Goal: Task Accomplishment & Management: Use online tool/utility

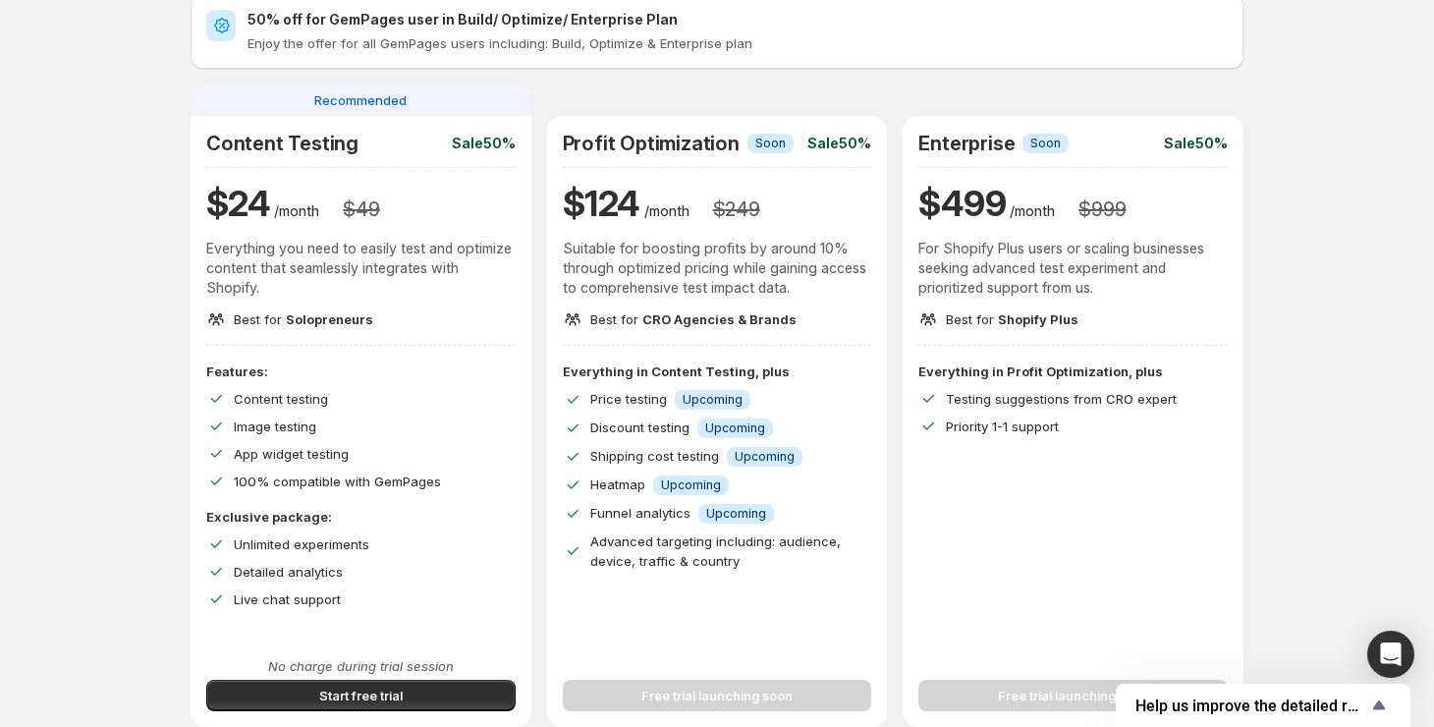
scroll to position [261, 0]
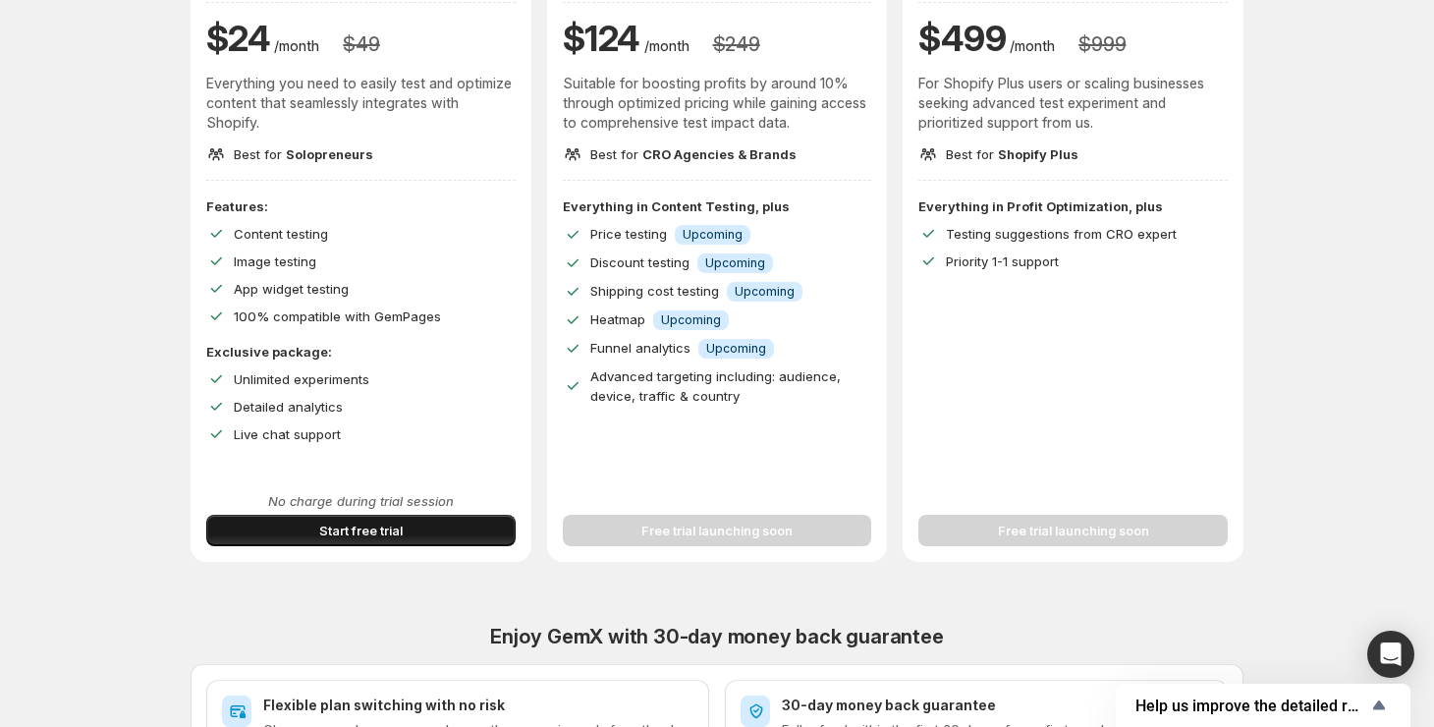
click at [371, 522] on span "Start free trial" at bounding box center [360, 530] width 83 height 20
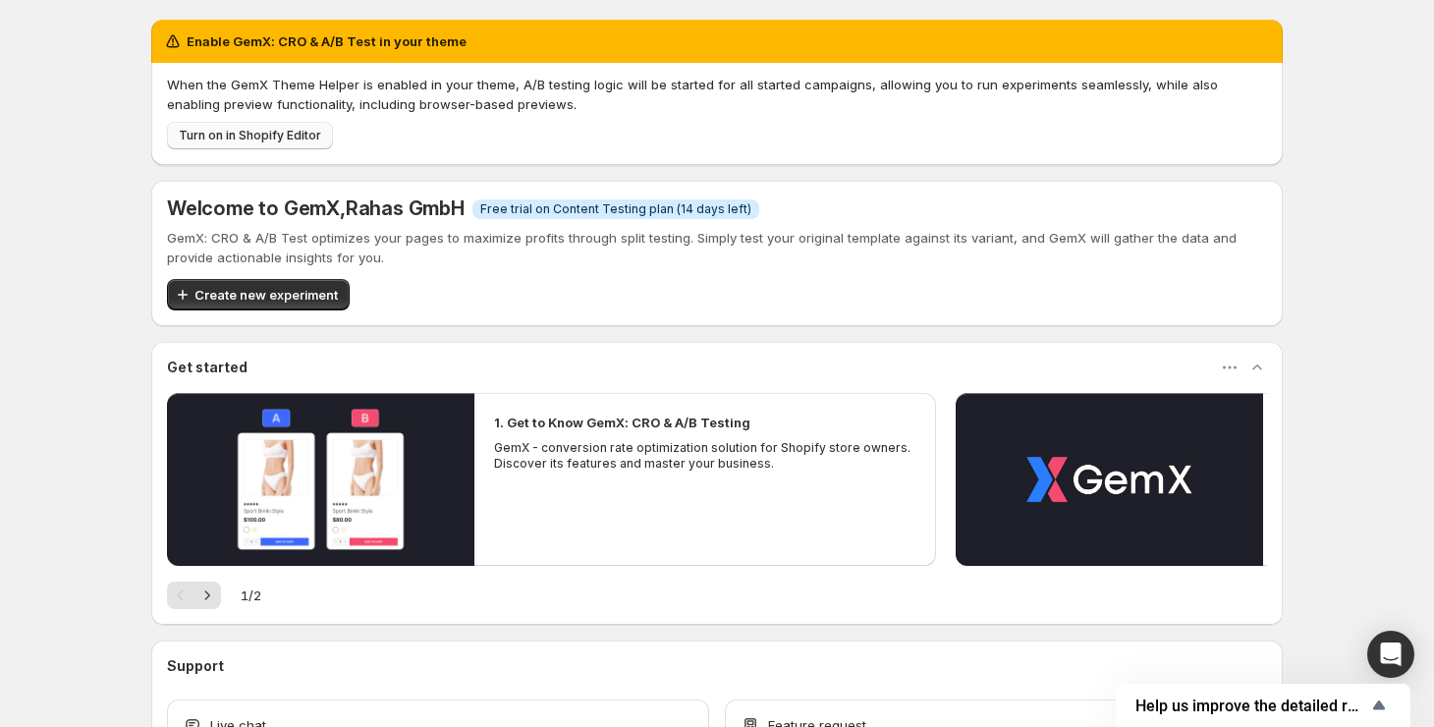
click at [277, 140] on span "Turn on in Shopify Editor" at bounding box center [250, 136] width 142 height 16
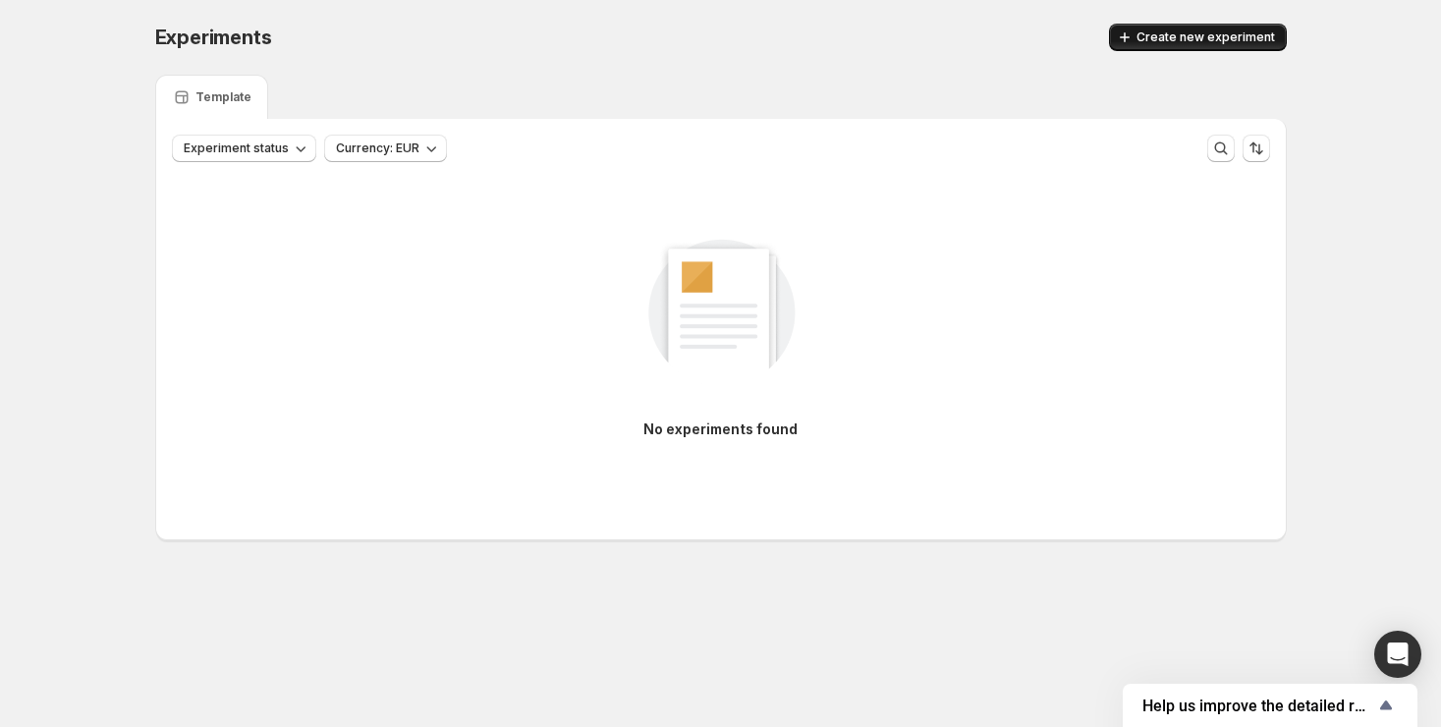
click at [1186, 44] on span "Create new experiment" at bounding box center [1205, 37] width 138 height 16
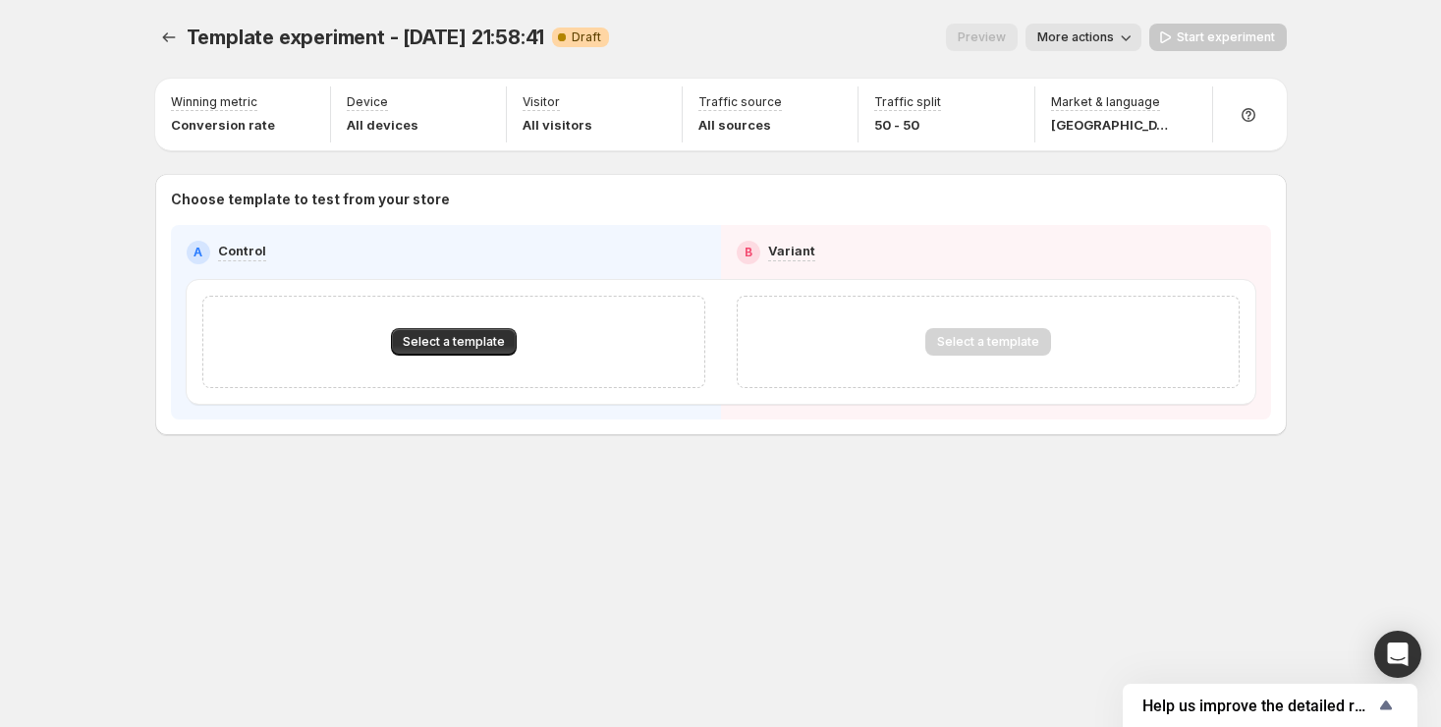
click at [1101, 40] on span "More actions" at bounding box center [1075, 37] width 77 height 16
click at [707, 32] on div "Preview More actions" at bounding box center [883, 37] width 516 height 27
click at [488, 350] on span "Select a template" at bounding box center [454, 342] width 102 height 16
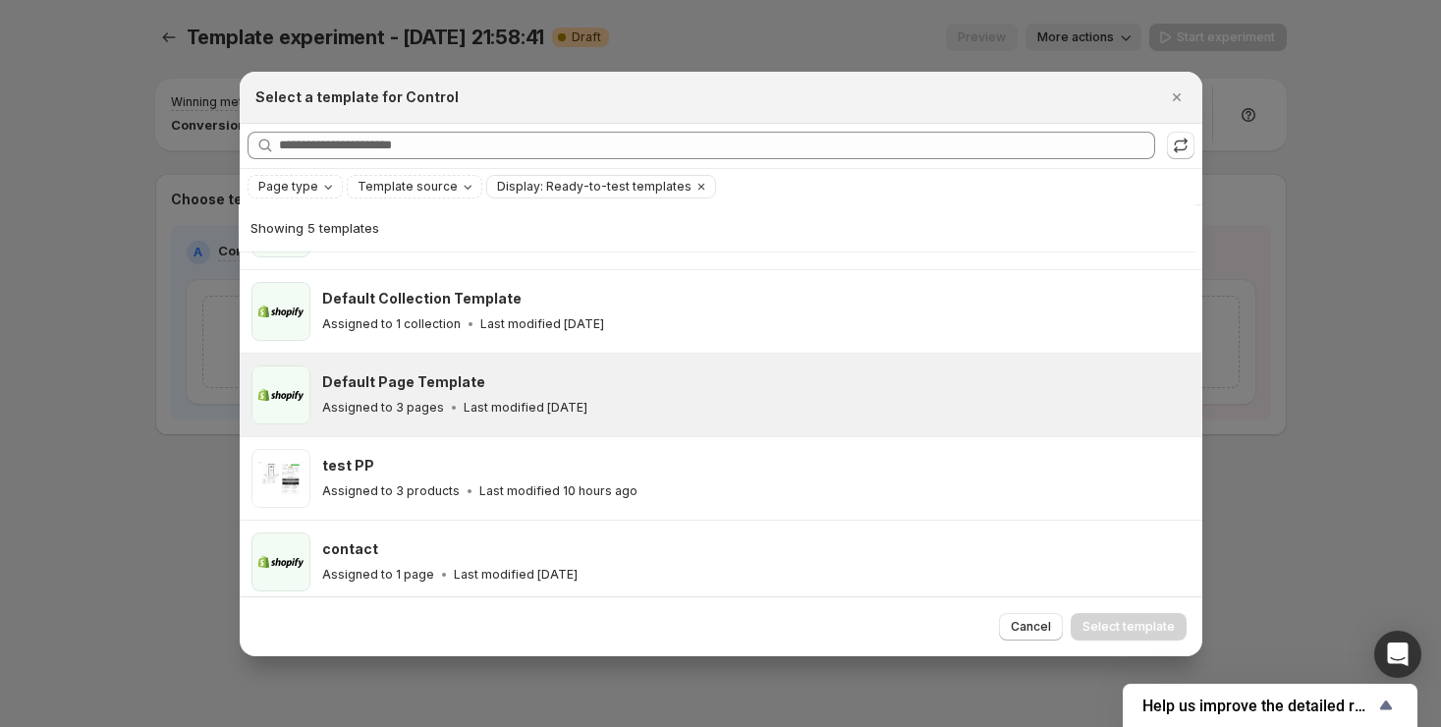
scroll to position [73, 0]
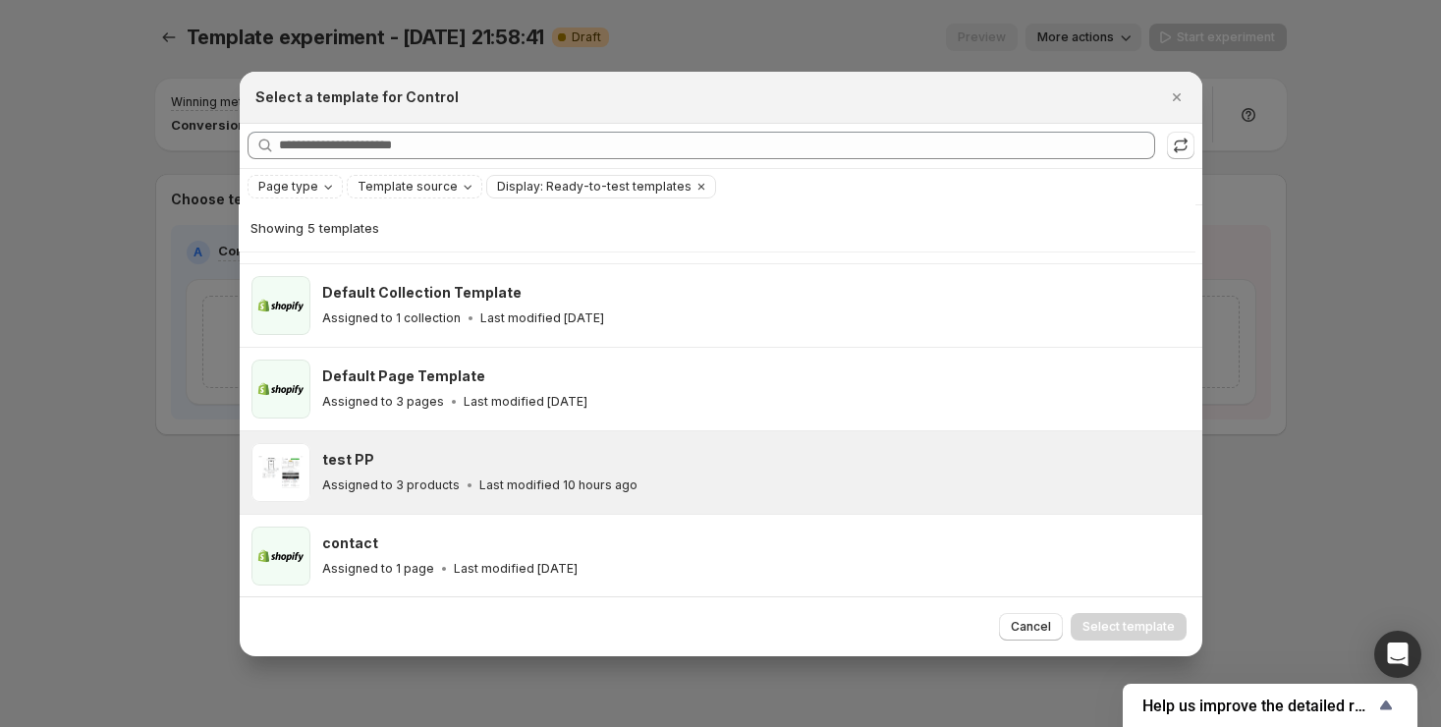
click at [530, 452] on div "test PP" at bounding box center [753, 460] width 862 height 20
click at [1097, 625] on span "Select template" at bounding box center [1128, 627] width 92 height 16
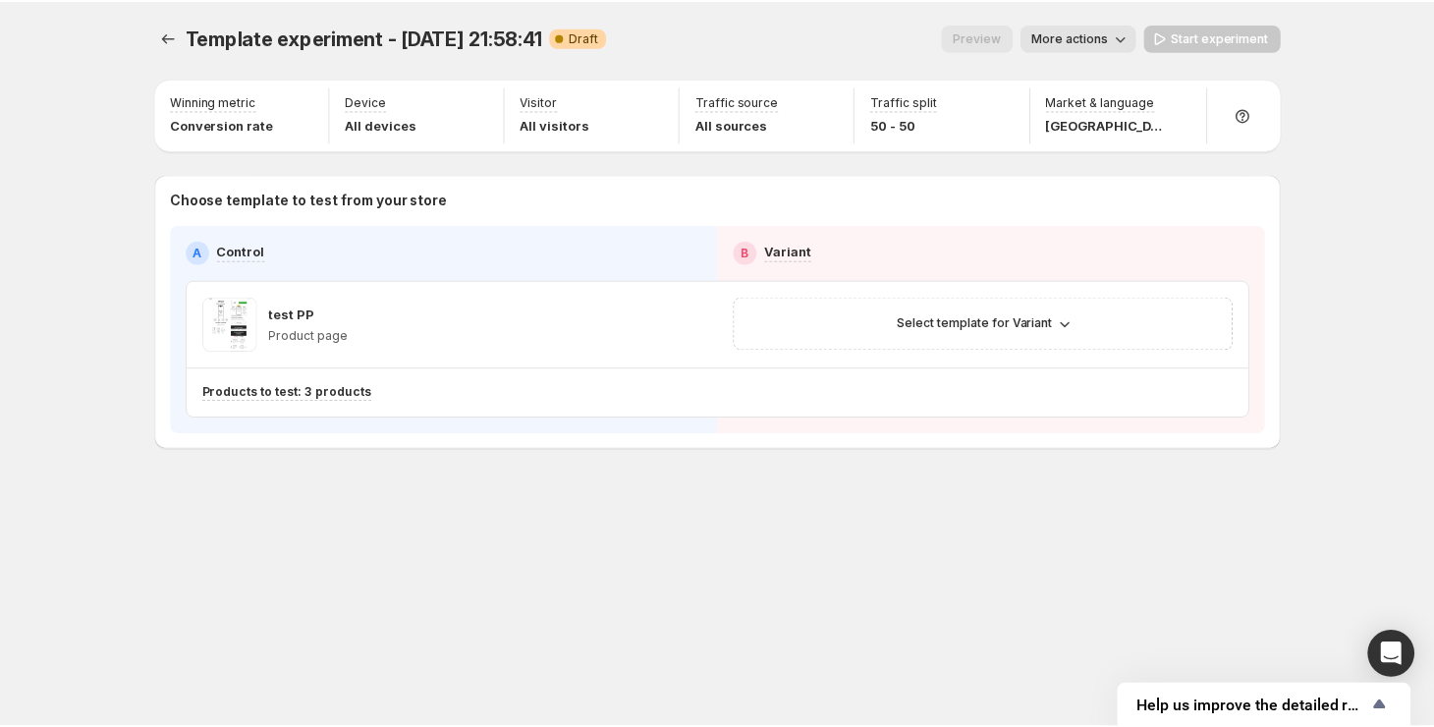
scroll to position [0, 0]
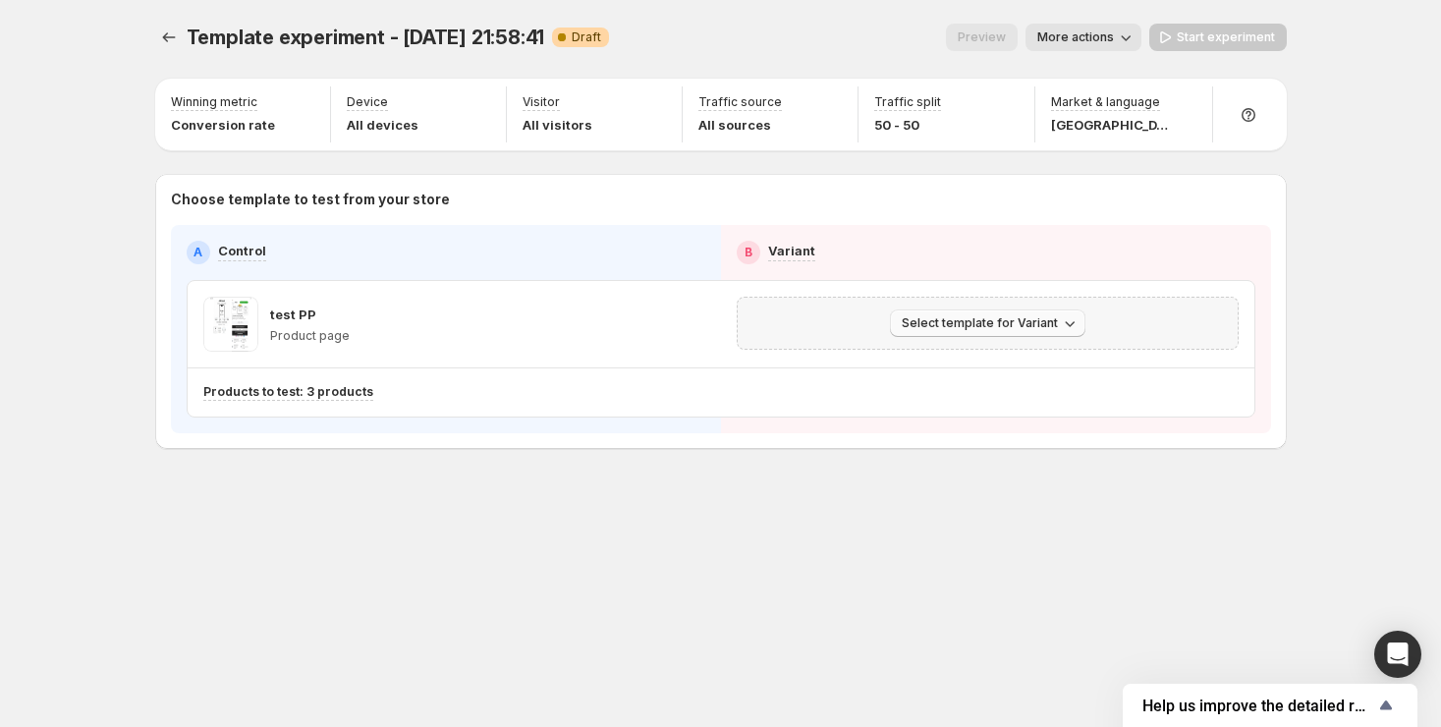
click at [939, 331] on span "Select template for Variant" at bounding box center [980, 323] width 156 height 16
click at [861, 509] on div "Template experiment - [DATE] 21:58:41. This page is ready Template experiment -…" at bounding box center [721, 277] width 1178 height 555
click at [663, 103] on icon "button" at bounding box center [656, 104] width 20 height 20
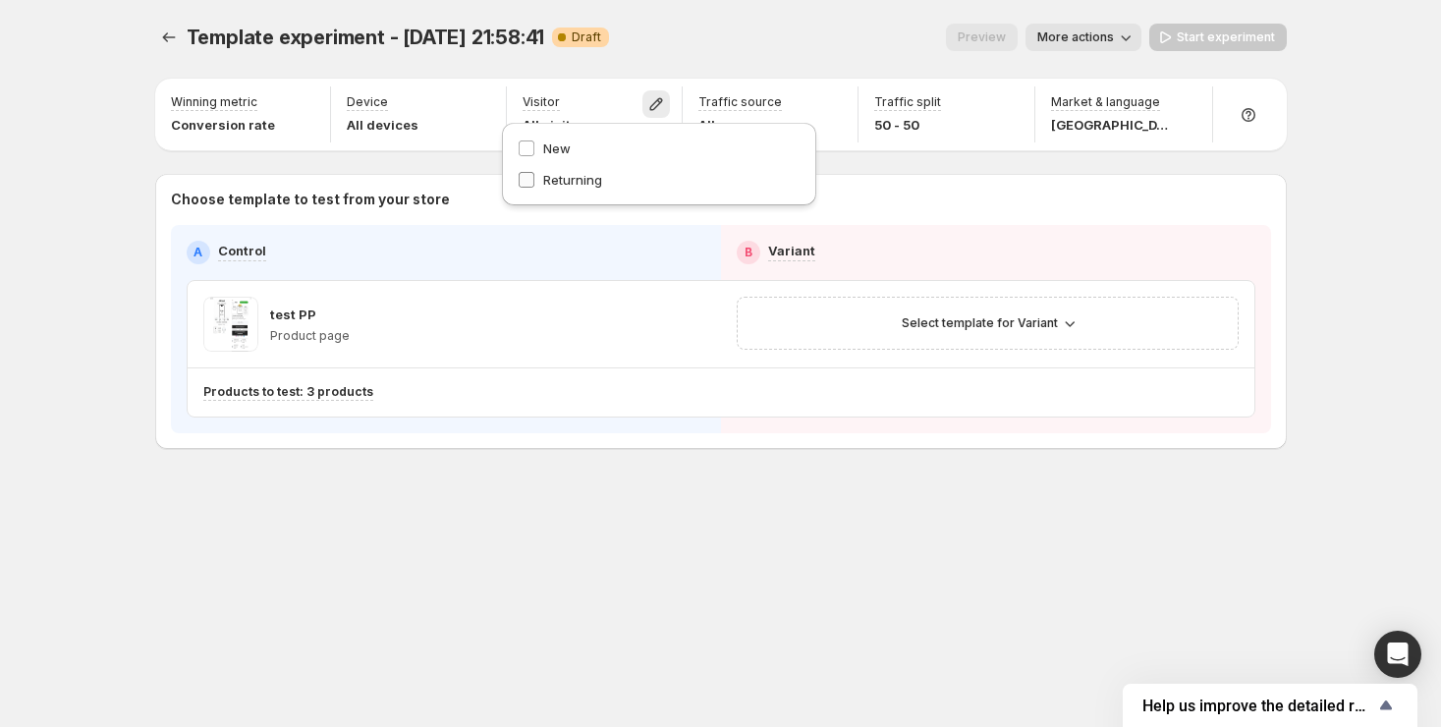
click at [549, 176] on span "Returning" at bounding box center [572, 180] width 59 height 16
click at [678, 64] on div "Template experiment - [DATE] 21:58:41. This page is ready Template experiment -…" at bounding box center [720, 37] width 1131 height 75
click at [298, 102] on icon "button" at bounding box center [305, 104] width 20 height 20
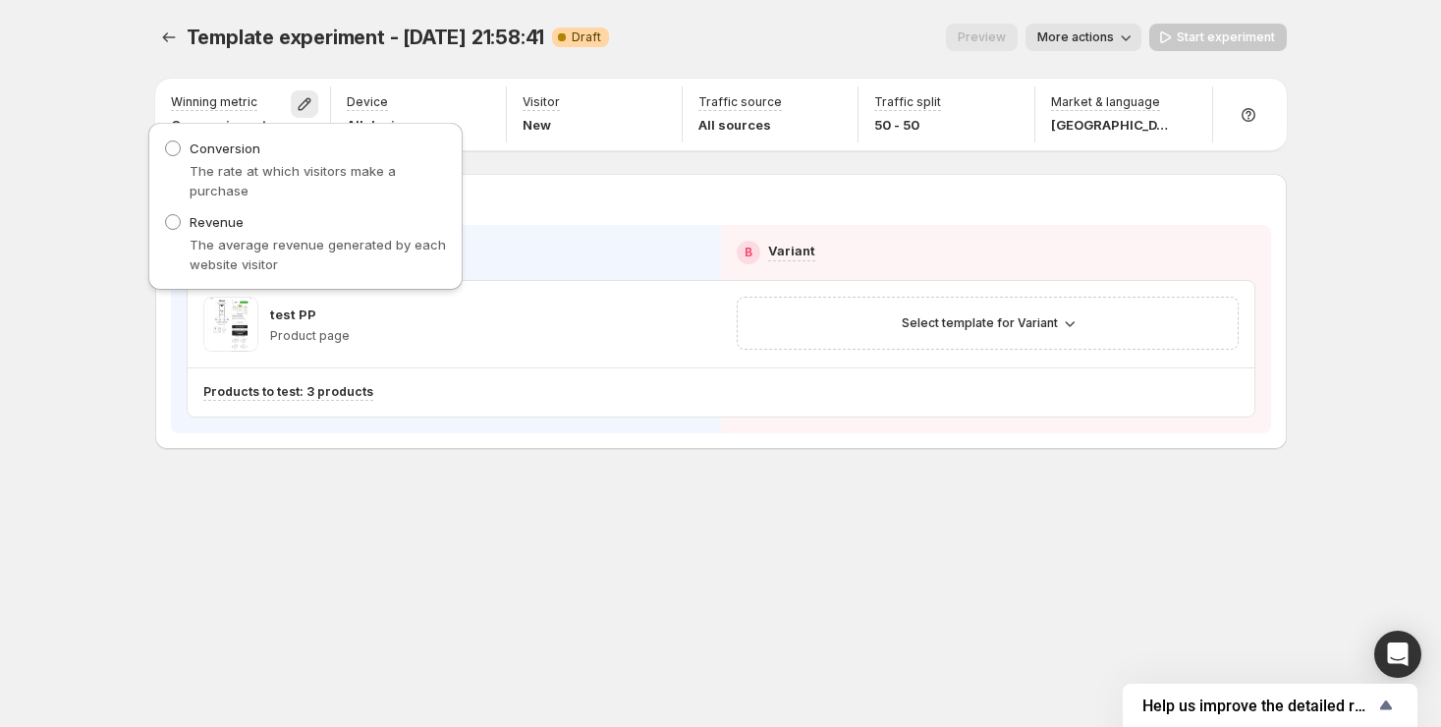
click at [713, 52] on div "Template experiment - [DATE] 21:58:41. This page is ready Template experiment -…" at bounding box center [720, 37] width 1131 height 75
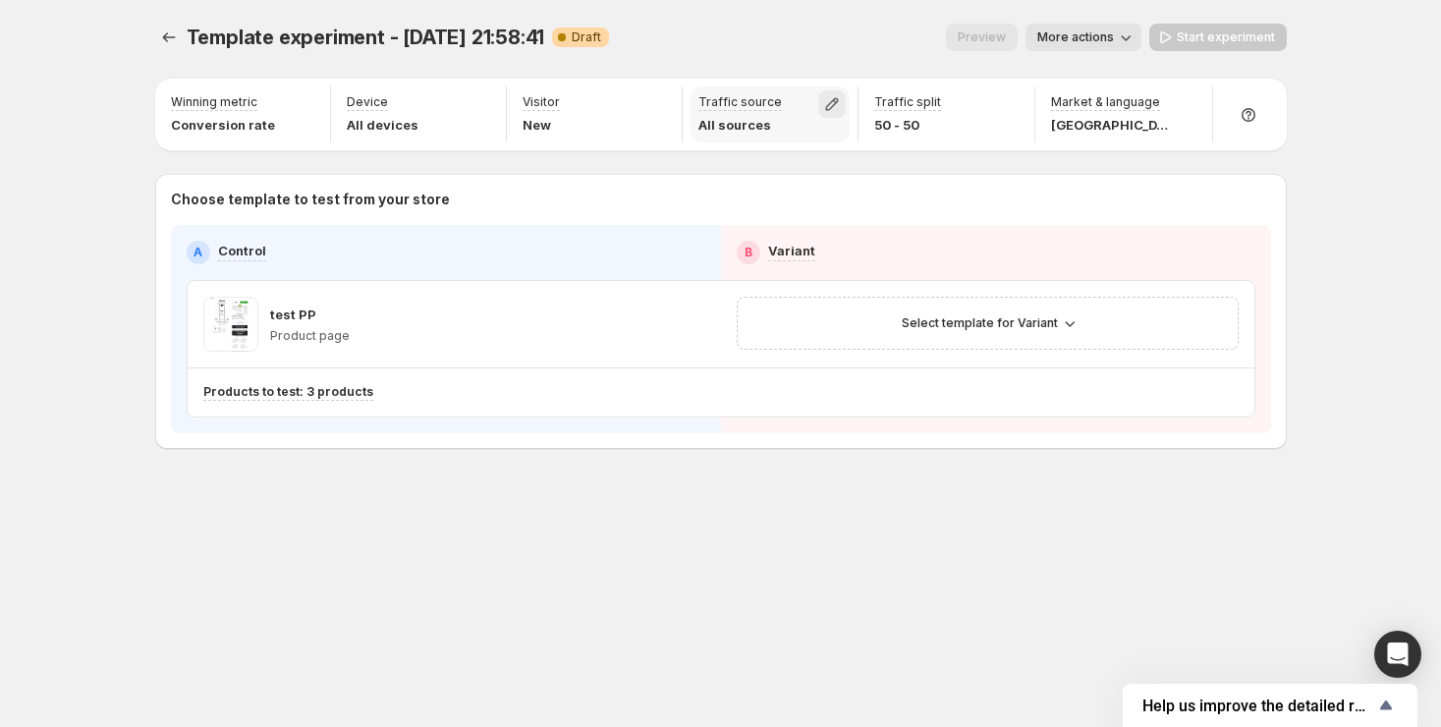
click at [832, 99] on icon "button" at bounding box center [832, 104] width 20 height 20
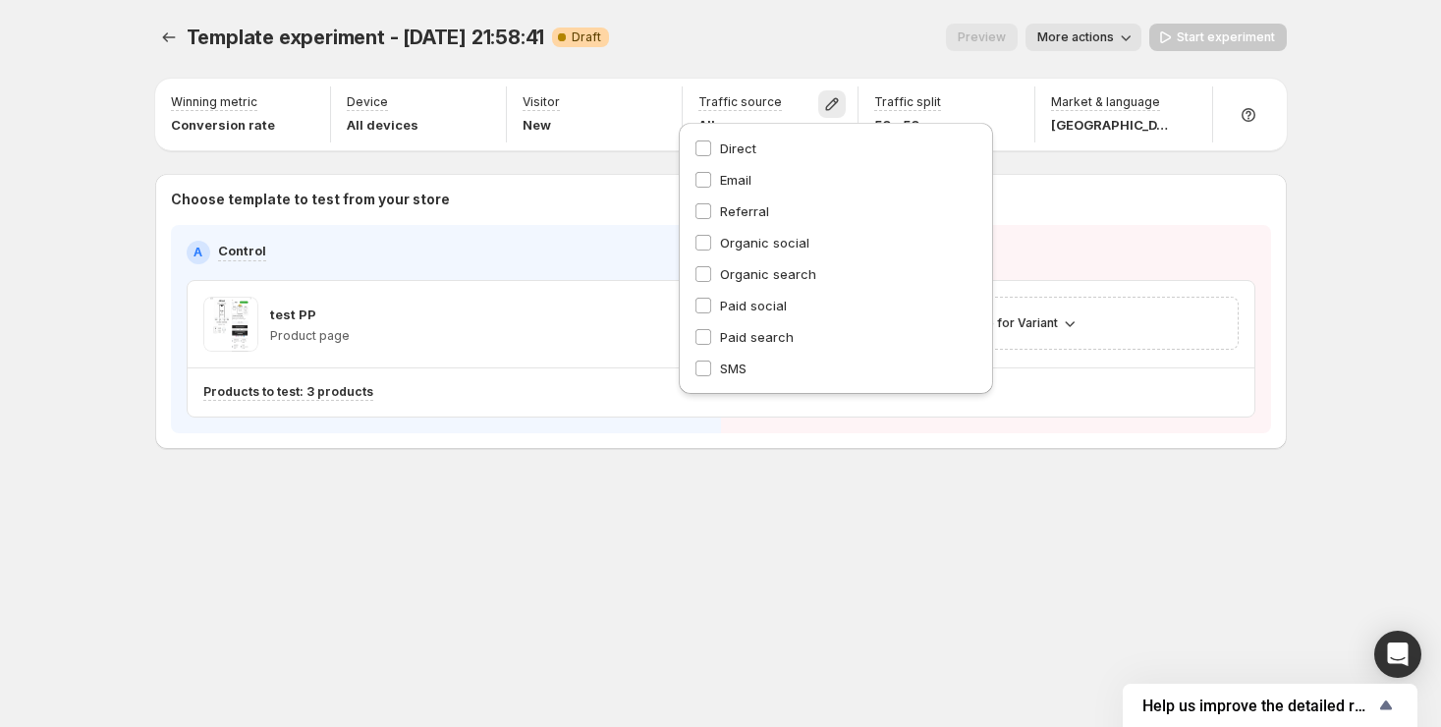
click at [829, 51] on div "Template experiment - [DATE] 21:58:41. This page is ready Template experiment -…" at bounding box center [720, 37] width 1131 height 75
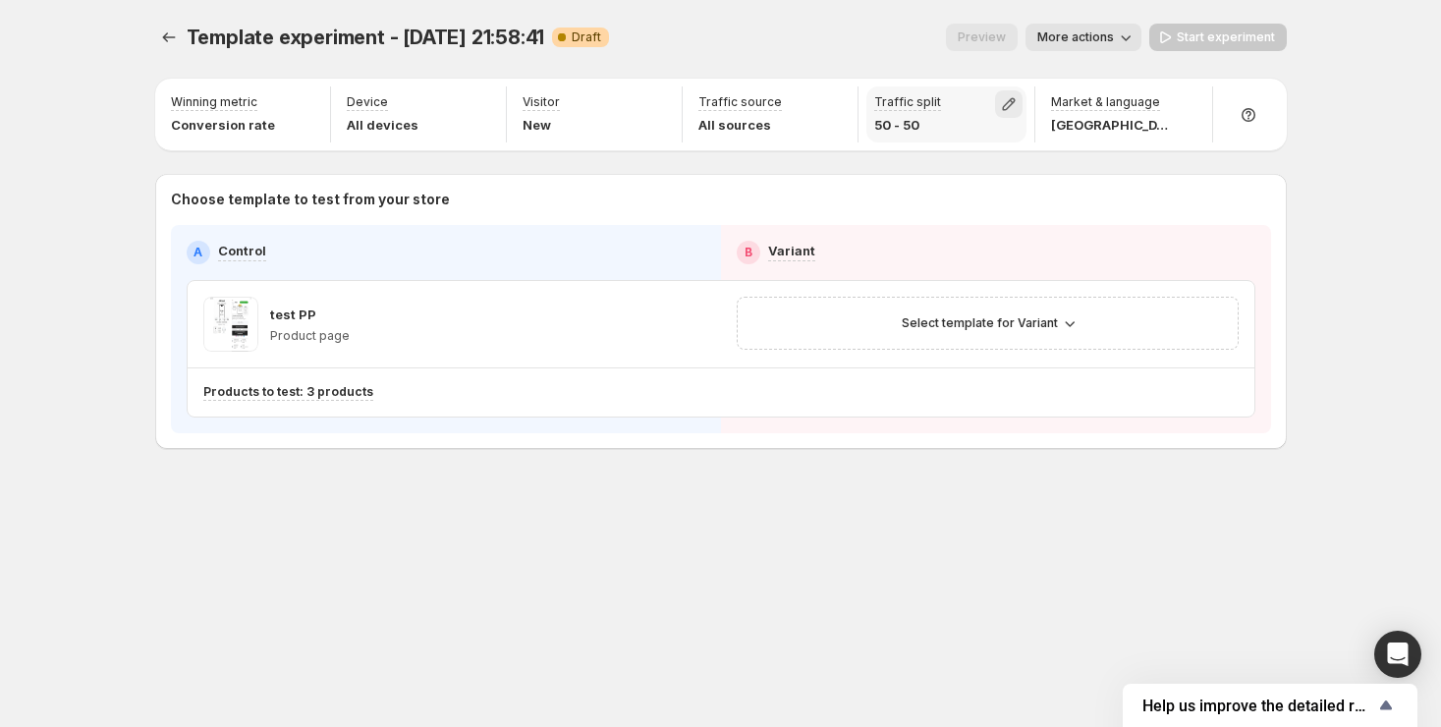
click at [1007, 99] on icon "button" at bounding box center [1009, 104] width 20 height 20
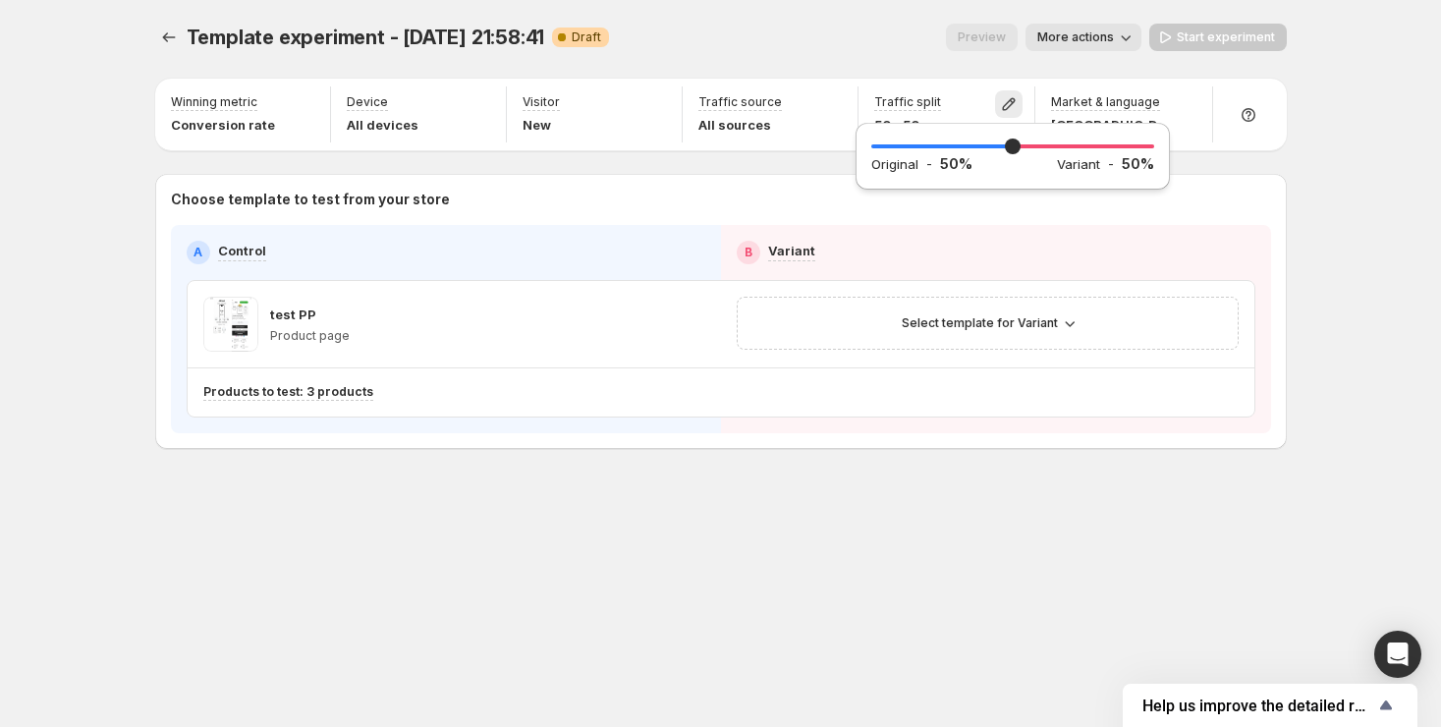
click at [1066, 71] on div "Template experiment - [DATE] 21:58:41. This page is ready Template experiment -…" at bounding box center [720, 37] width 1131 height 75
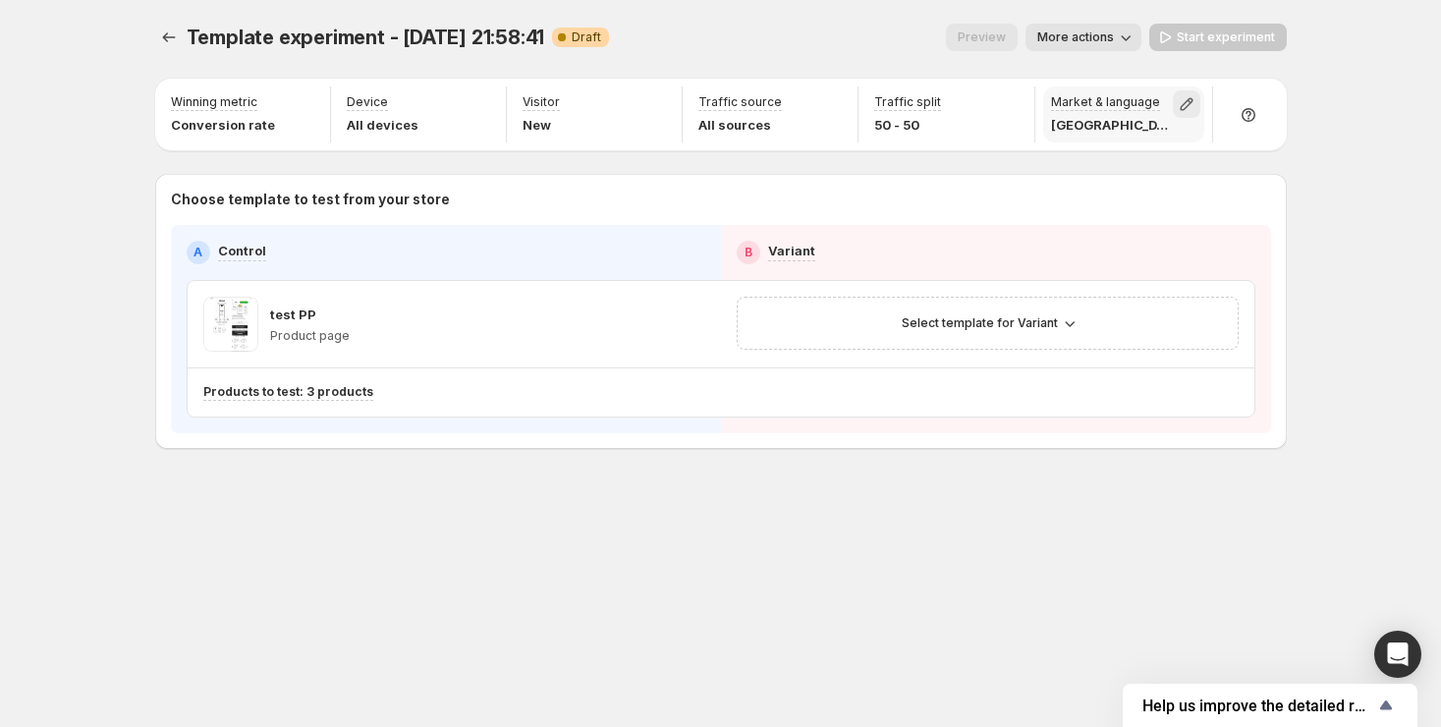
click at [1188, 103] on icon "button" at bounding box center [1186, 104] width 20 height 20
drag, startPoint x: 1178, startPoint y: 73, endPoint x: 1230, endPoint y: 88, distance: 54.4
click at [1179, 73] on div "Template experiment - [DATE] 21:58:41. This page is ready Template experiment -…" at bounding box center [720, 37] width 1131 height 75
click at [1074, 34] on span "More actions" at bounding box center [1075, 37] width 77 height 16
click at [1096, 30] on span "More actions" at bounding box center [1075, 37] width 77 height 16
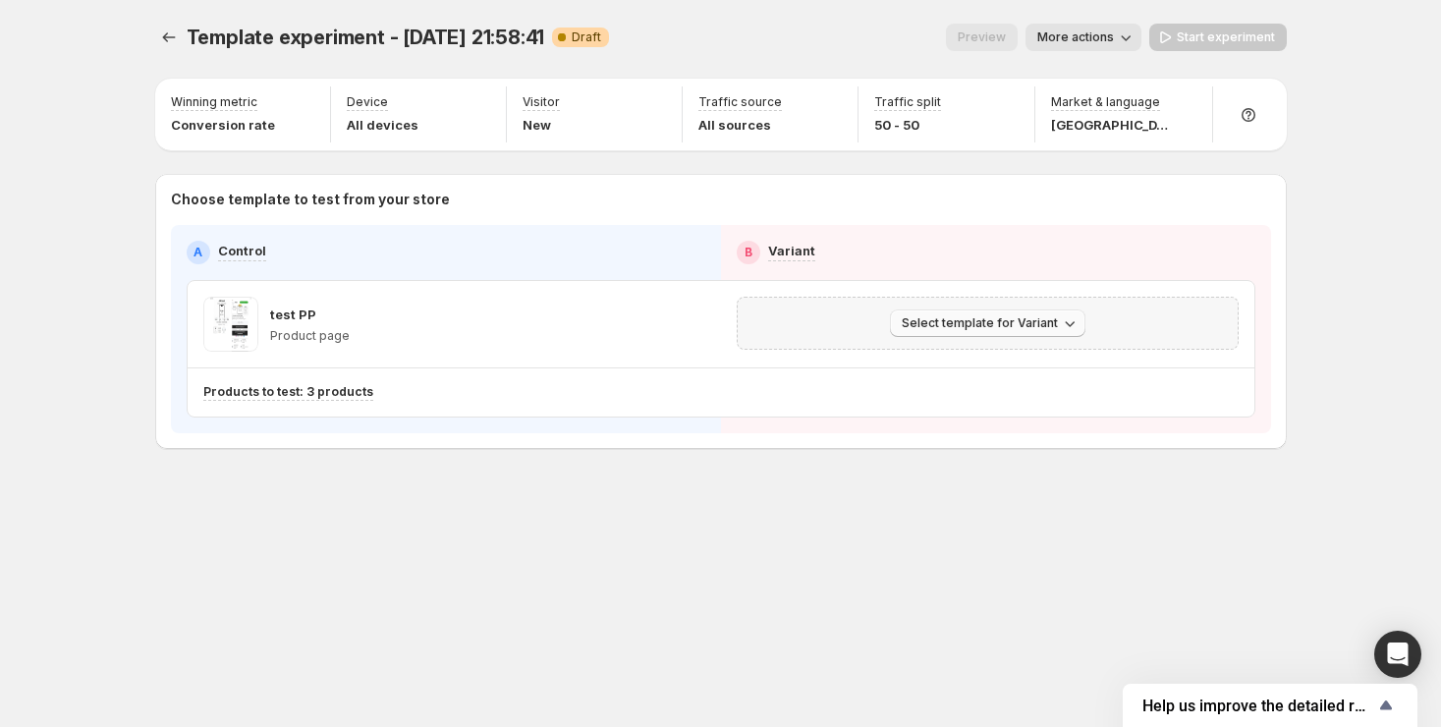
click at [979, 331] on span "Select template for Variant" at bounding box center [980, 323] width 156 height 16
click at [970, 412] on button "Create Variant based on Control" at bounding box center [990, 402] width 212 height 31
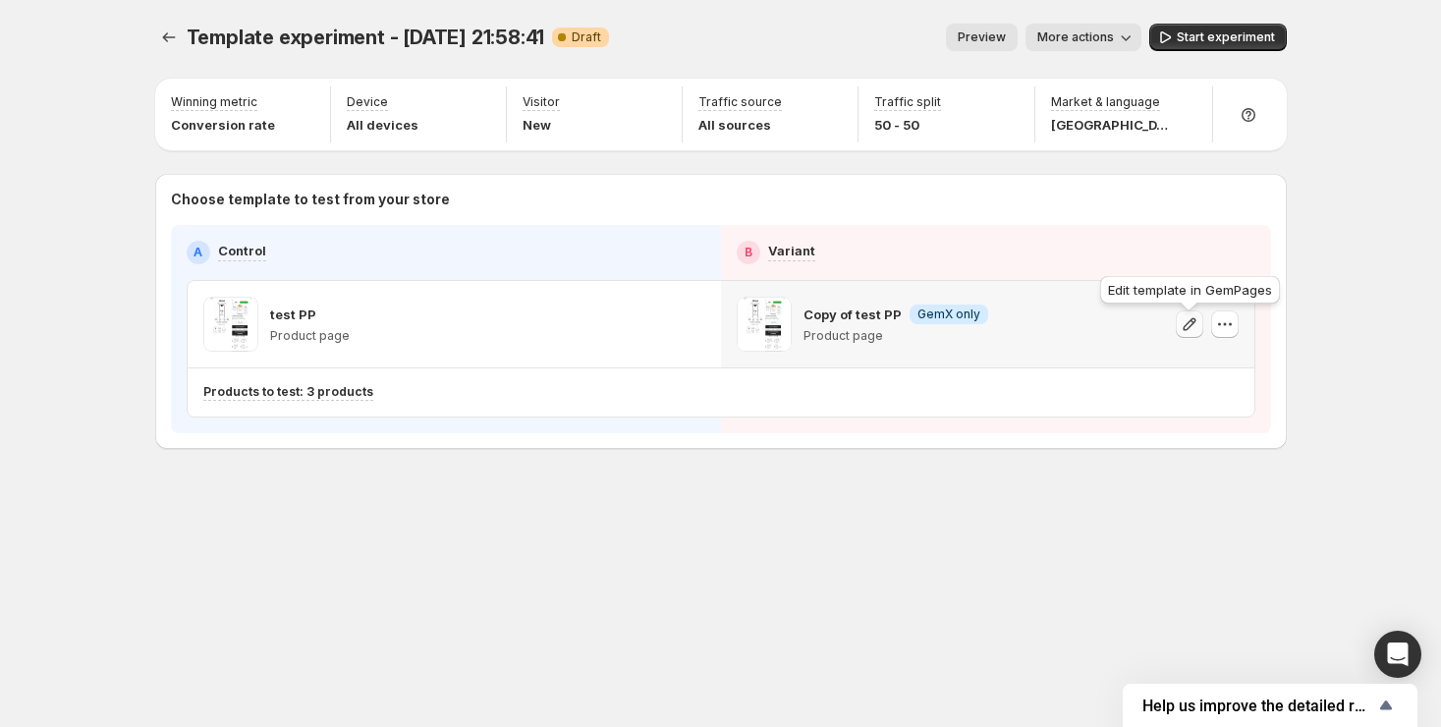
click at [1186, 327] on icon "button" at bounding box center [1189, 324] width 20 height 20
click at [1218, 326] on icon "button" at bounding box center [1225, 324] width 20 height 20
click at [1192, 332] on icon "button" at bounding box center [1189, 324] width 20 height 20
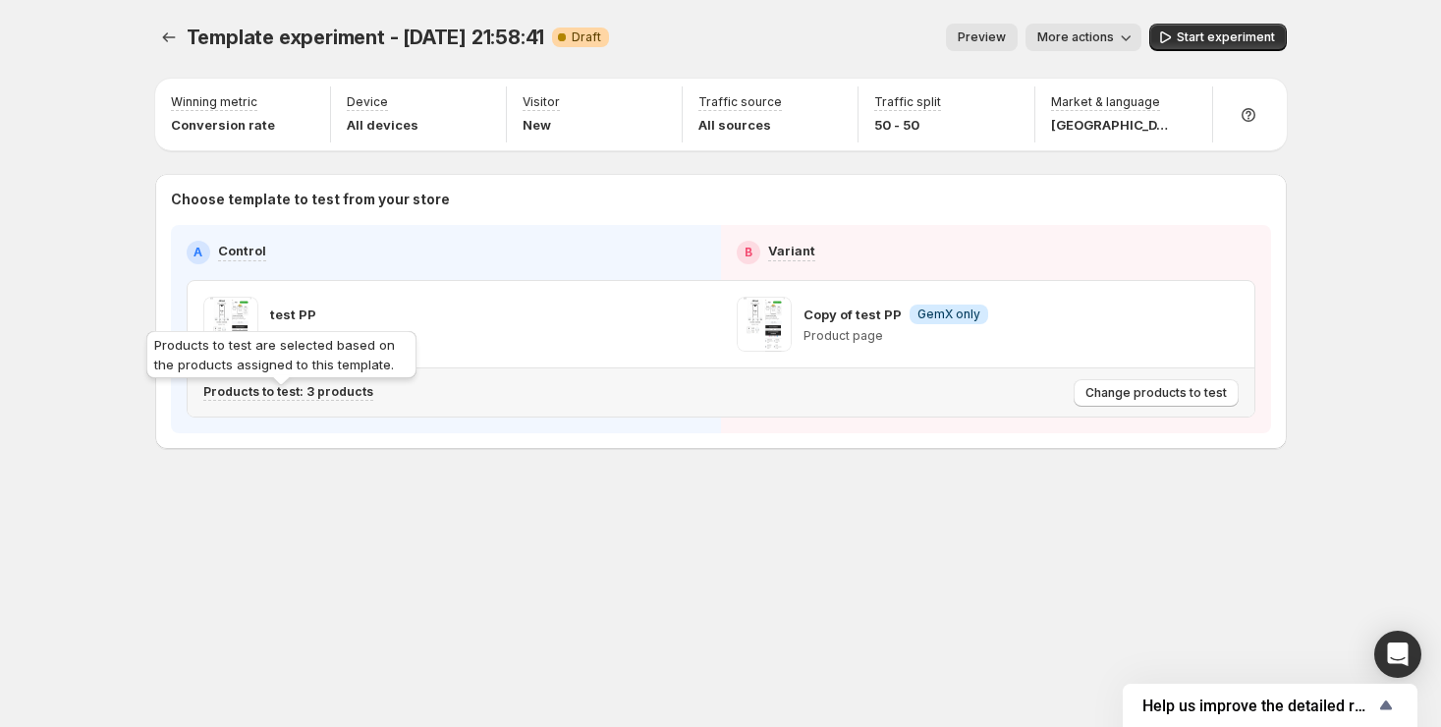
click at [317, 397] on p "Products to test: 3 products" at bounding box center [288, 392] width 170 height 16
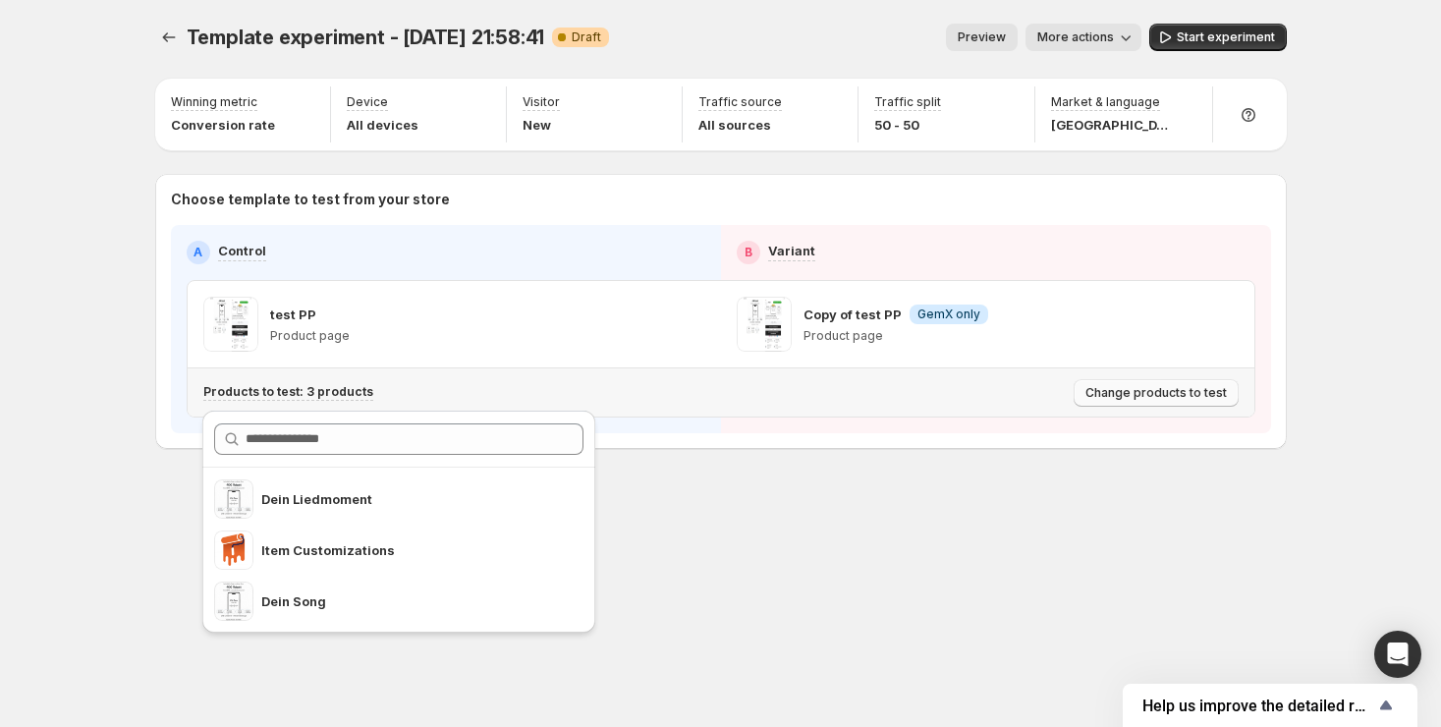
click at [1128, 401] on span "Change products to test" at bounding box center [1155, 393] width 141 height 16
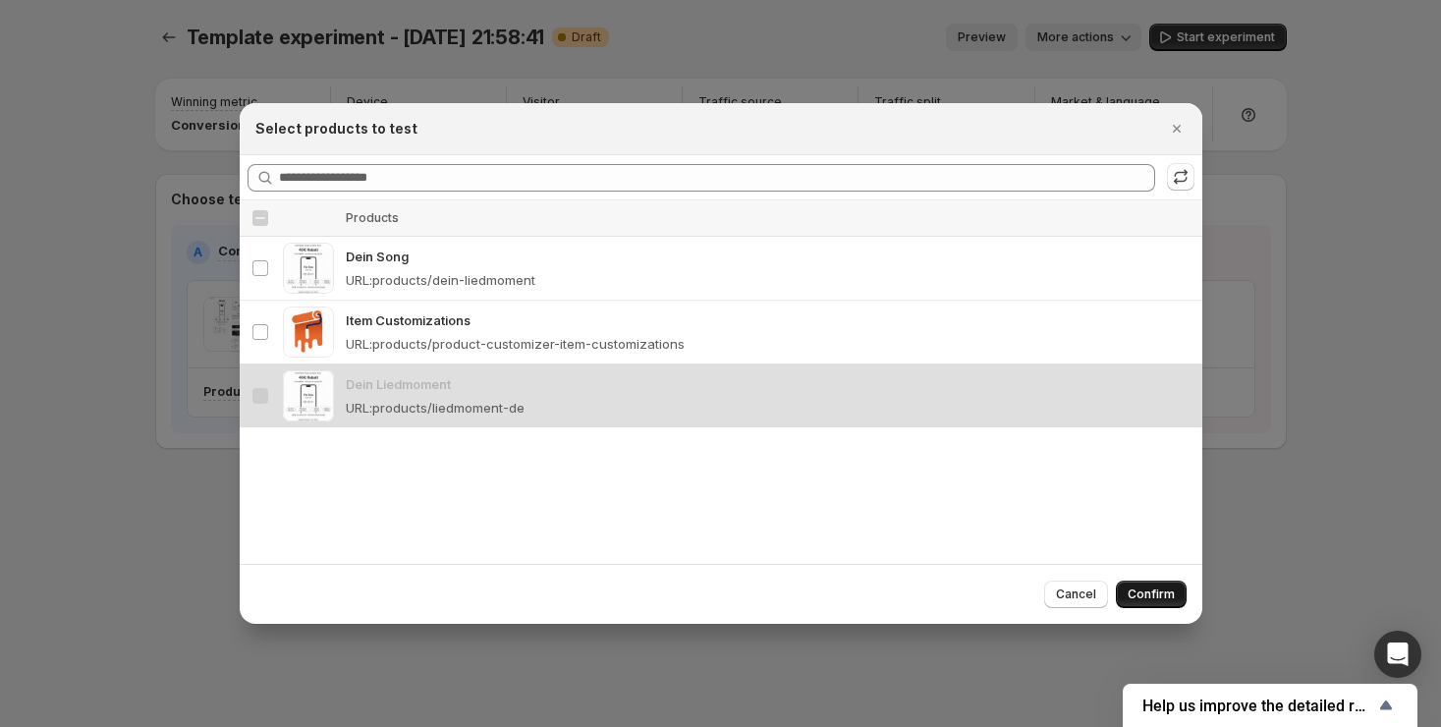
click at [1169, 593] on span "Confirm" at bounding box center [1150, 594] width 47 height 16
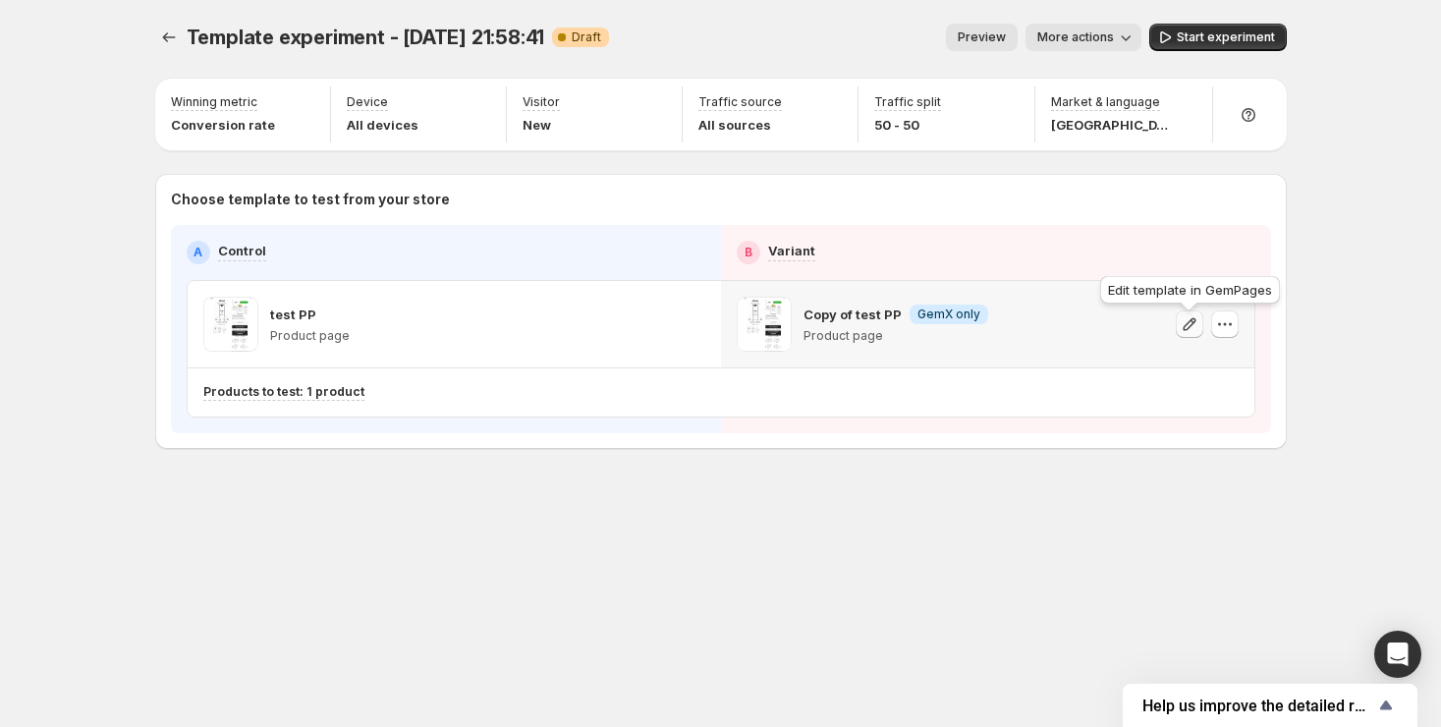
click at [1181, 329] on icon "button" at bounding box center [1189, 324] width 20 height 20
click at [1087, 35] on span "More actions" at bounding box center [1075, 37] width 77 height 16
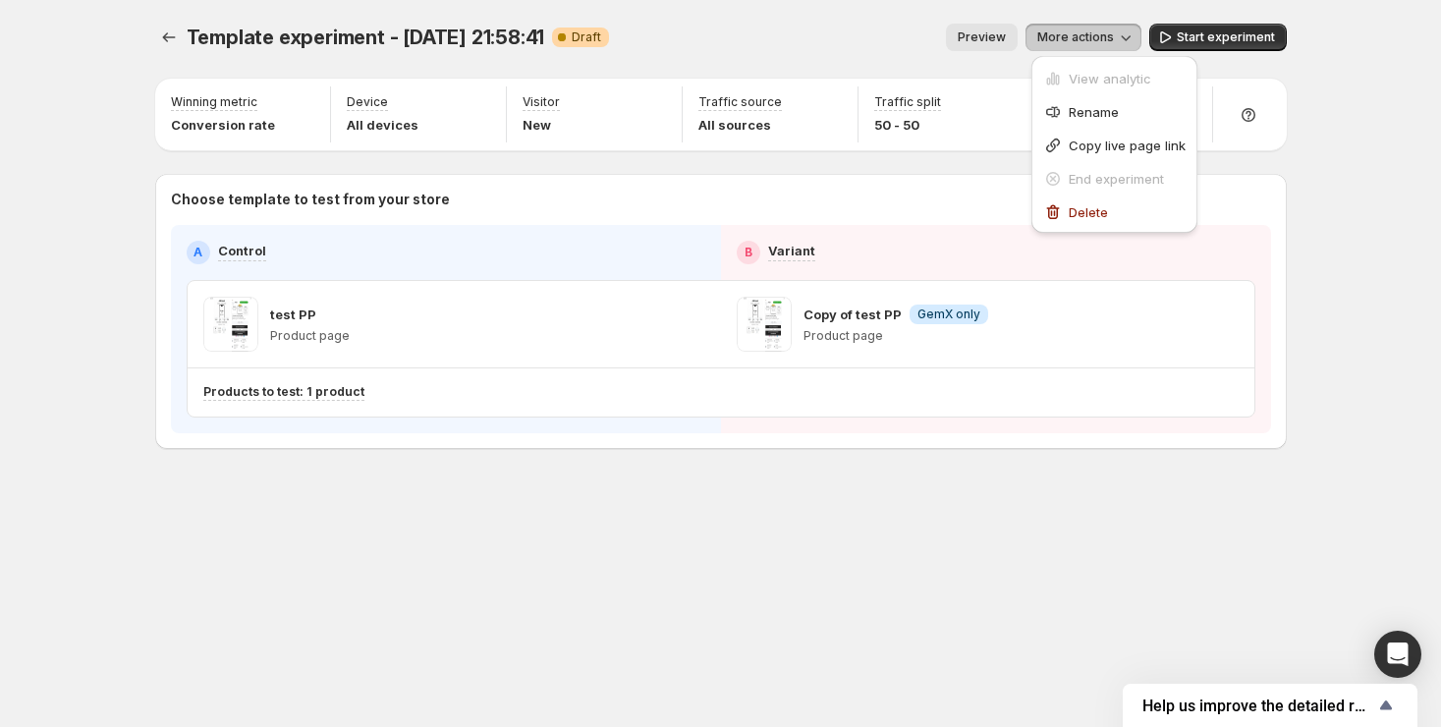
click at [1091, 34] on span "More actions" at bounding box center [1075, 37] width 77 height 16
click at [1006, 41] on span "Preview" at bounding box center [981, 37] width 48 height 16
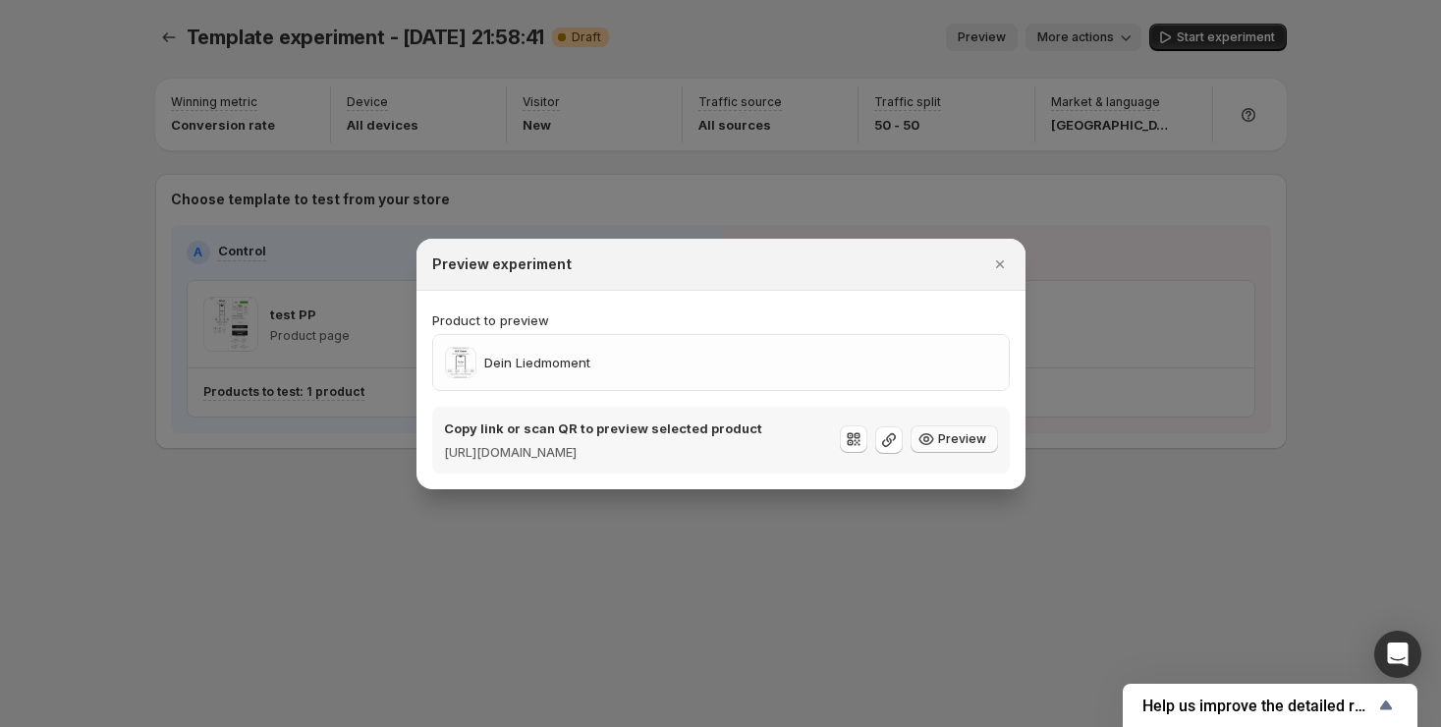
click at [931, 440] on icon ":r83:" at bounding box center [926, 439] width 20 height 20
click at [992, 254] on icon "Close" at bounding box center [1000, 264] width 20 height 20
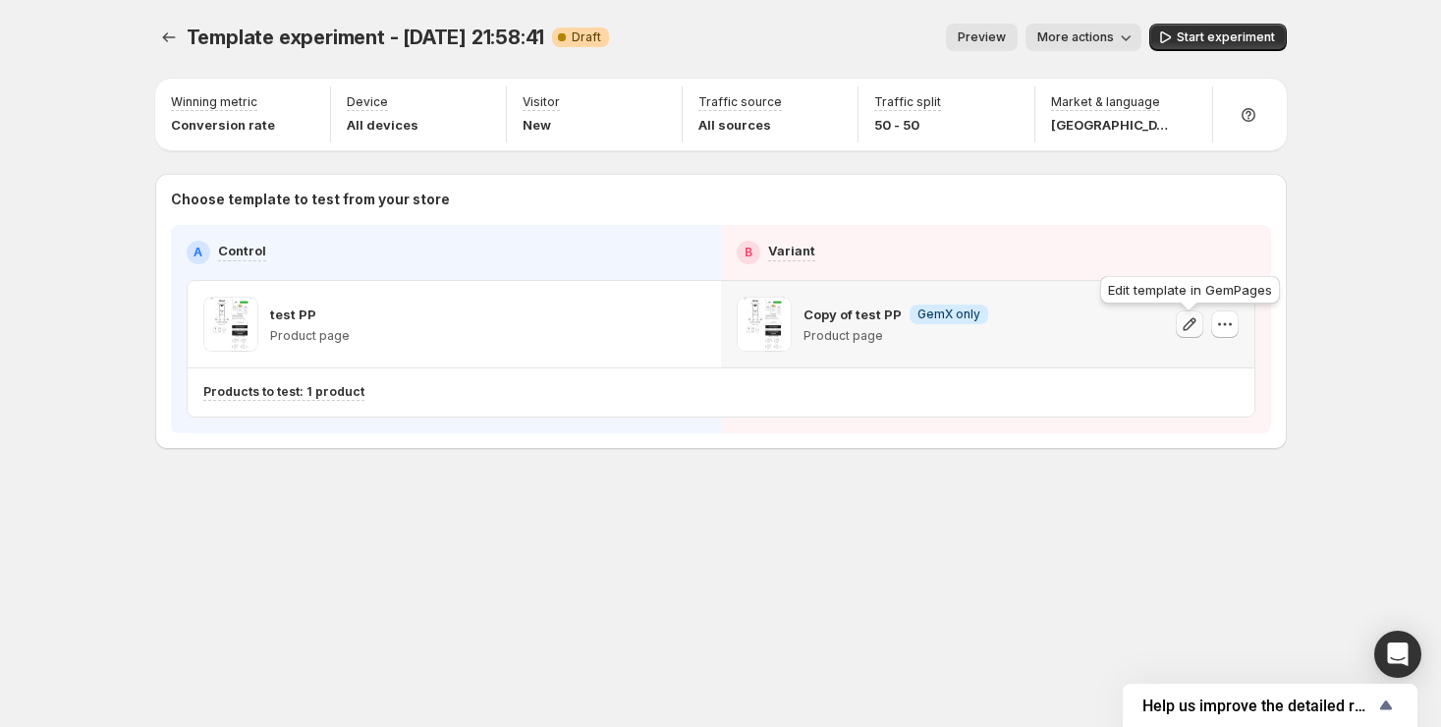
click at [1182, 330] on icon "button" at bounding box center [1189, 324] width 20 height 20
click at [1188, 327] on icon "button" at bounding box center [1188, 323] width 13 height 13
click at [1186, 30] on span "Start experiment" at bounding box center [1225, 37] width 98 height 16
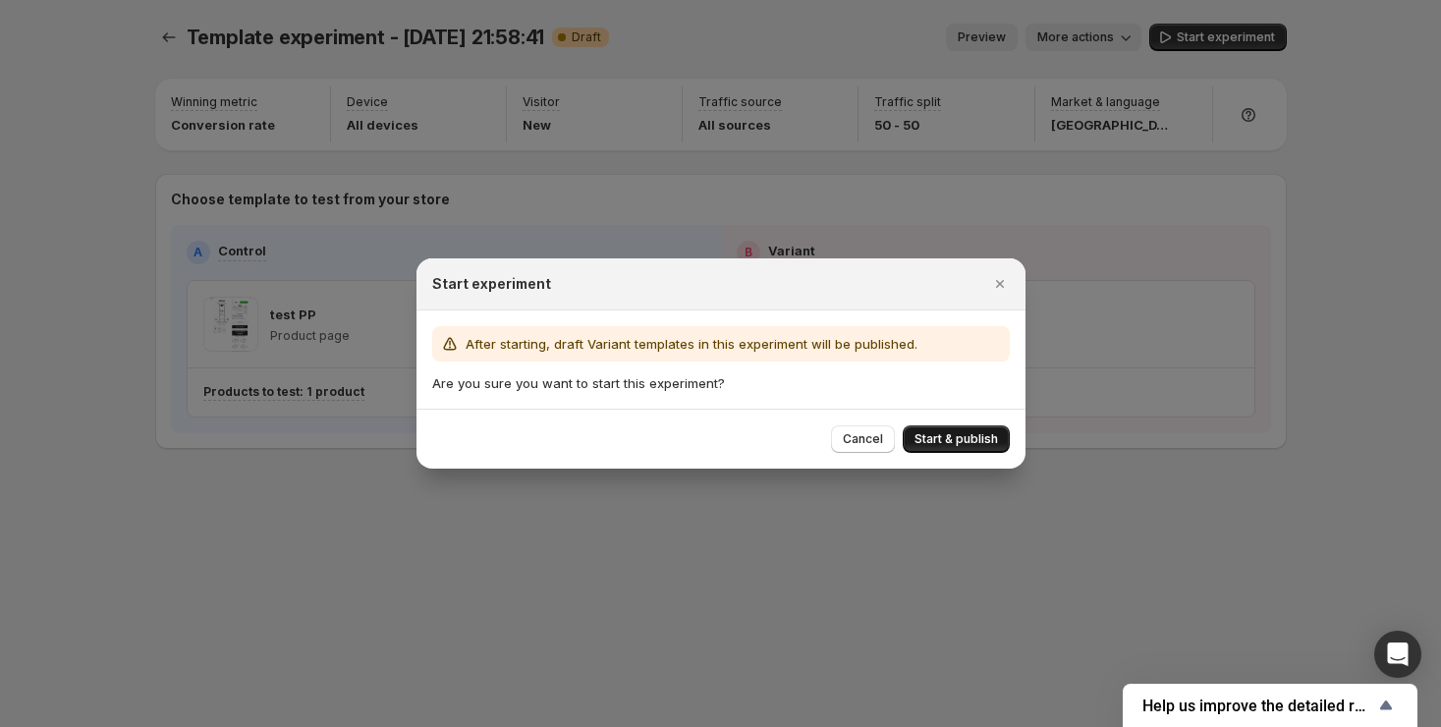
click at [958, 444] on span "Start & publish" at bounding box center [955, 439] width 83 height 16
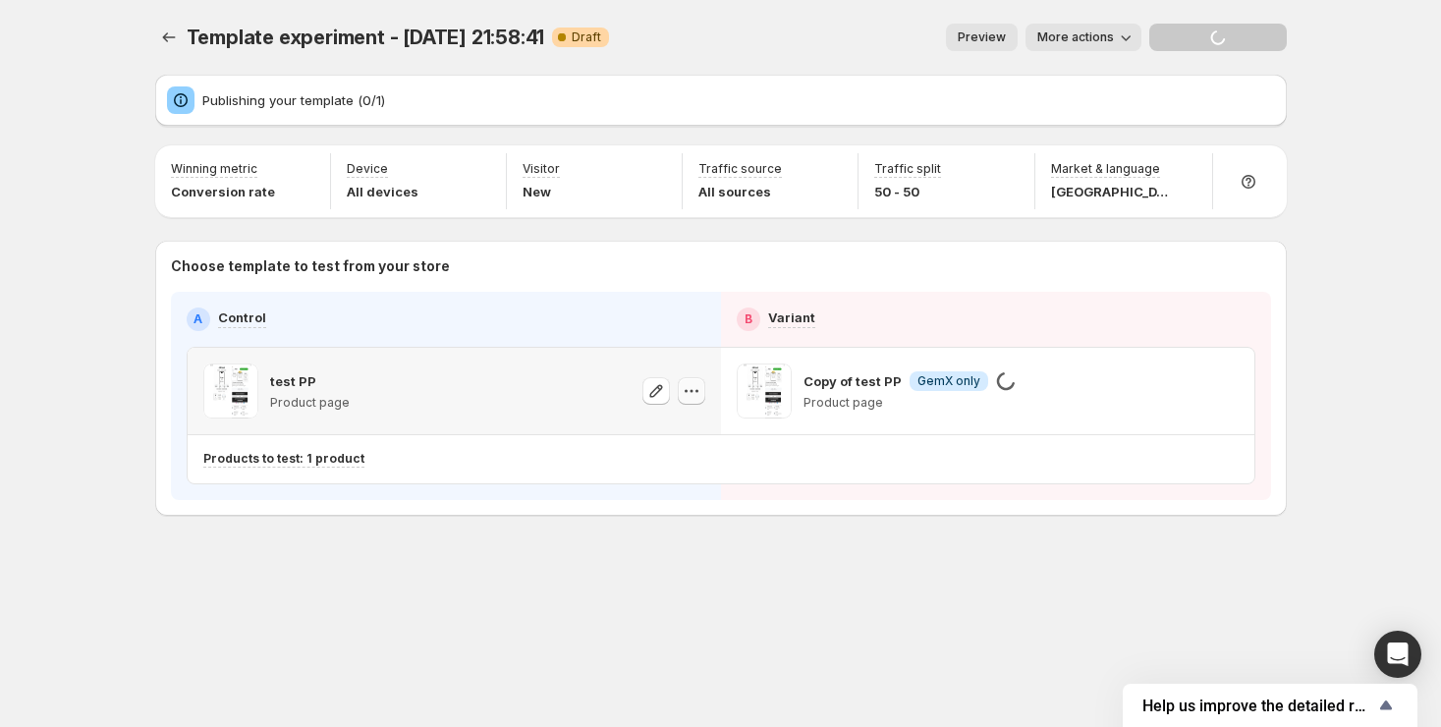
click at [689, 399] on icon "button" at bounding box center [692, 391] width 20 height 20
click at [689, 393] on icon "button" at bounding box center [690, 391] width 3 height 3
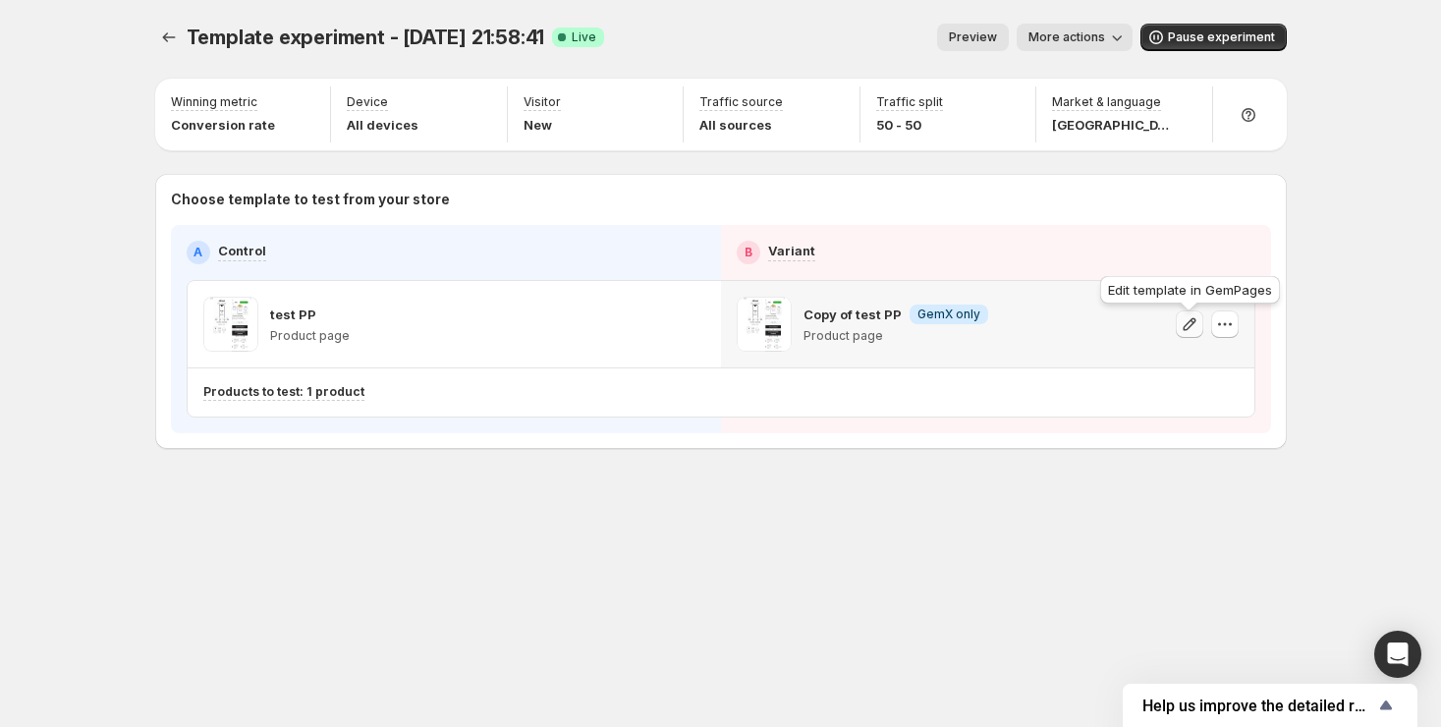
click at [1180, 334] on icon "button" at bounding box center [1189, 324] width 20 height 20
click at [1228, 324] on icon "button" at bounding box center [1225, 324] width 20 height 20
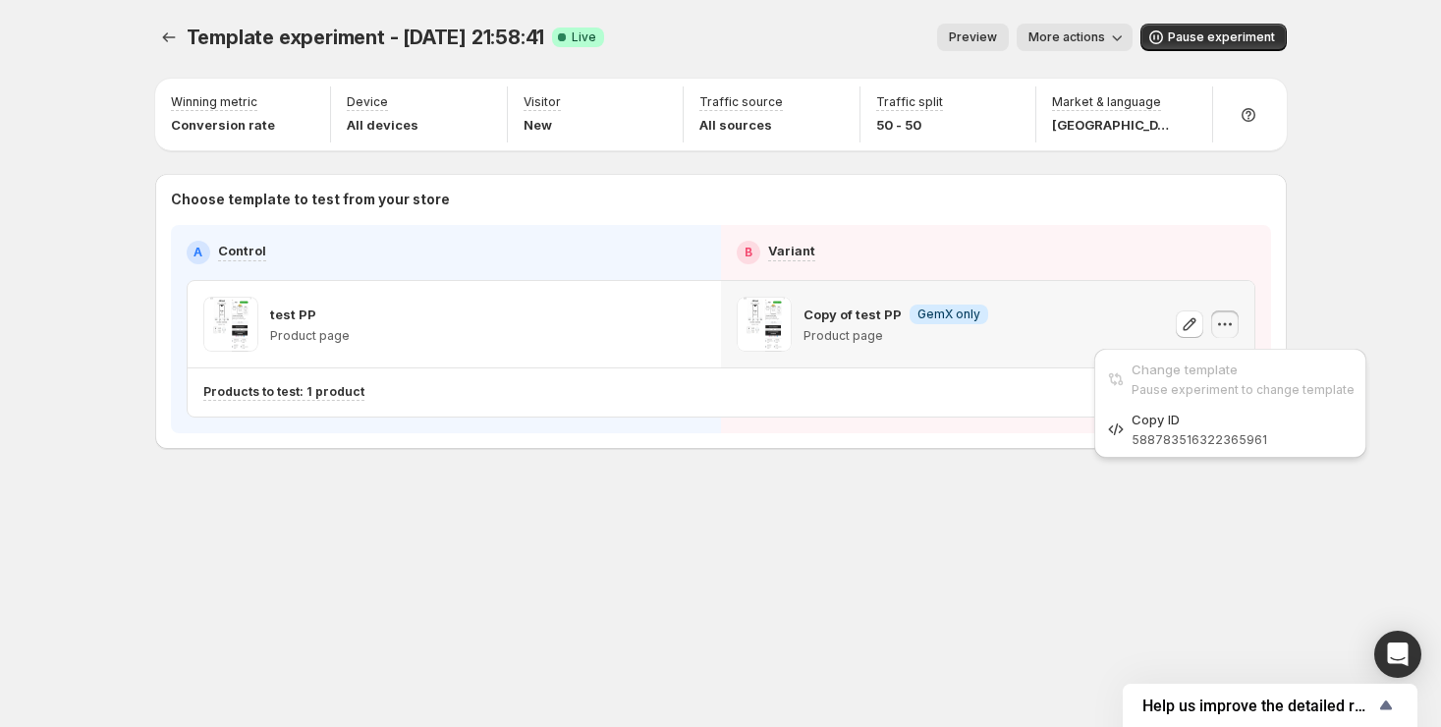
click at [1290, 318] on div "Setup Guide Choose template to test Setup test version Setup traffic split Set …" at bounding box center [1453, 391] width 334 height 625
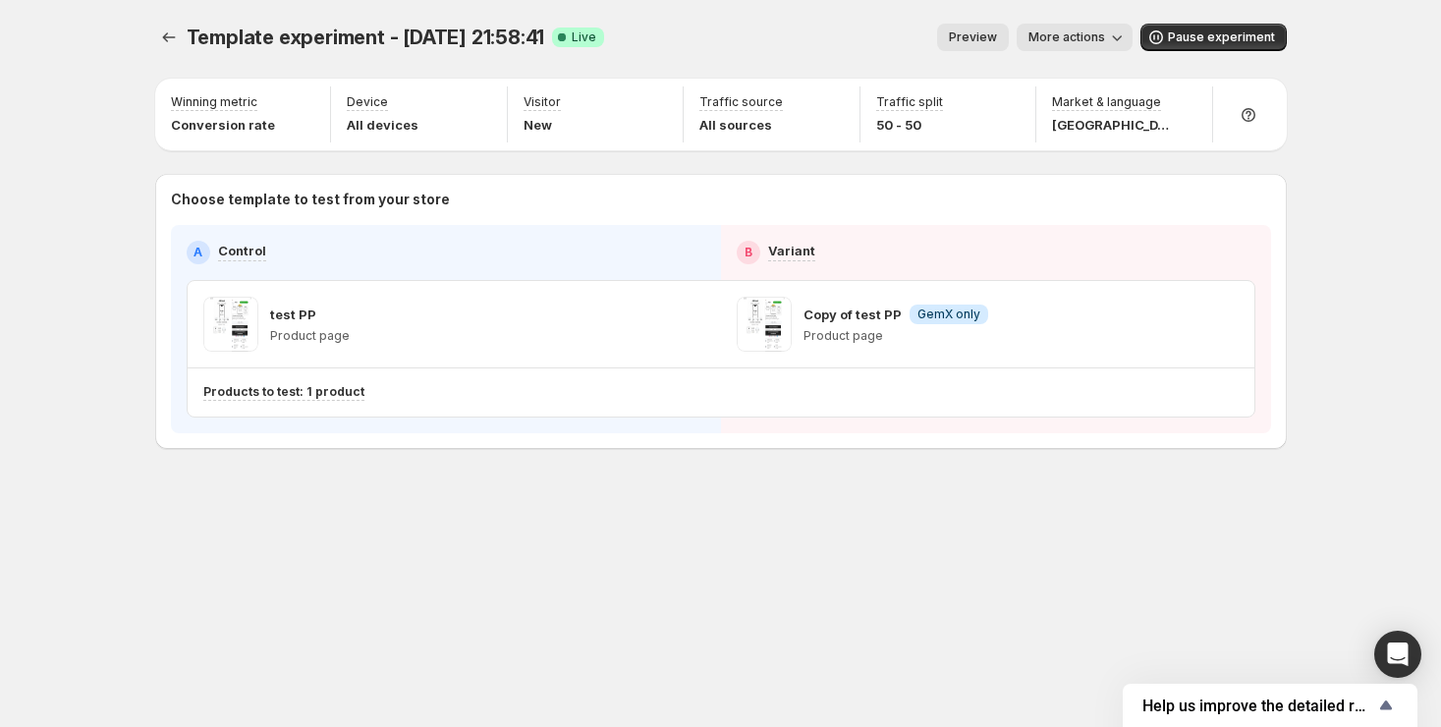
click at [1092, 33] on span "More actions" at bounding box center [1066, 37] width 77 height 16
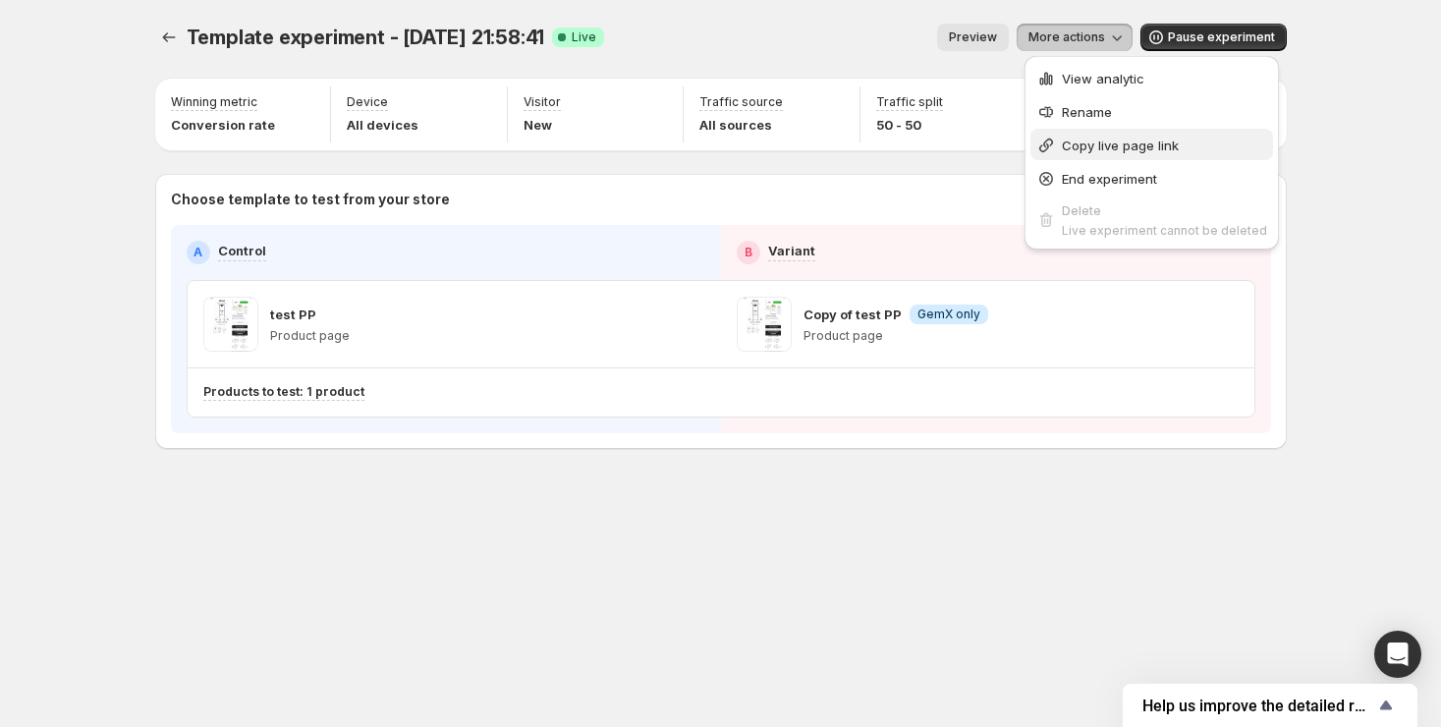
click at [1125, 144] on span "Copy live page link" at bounding box center [1120, 145] width 117 height 16
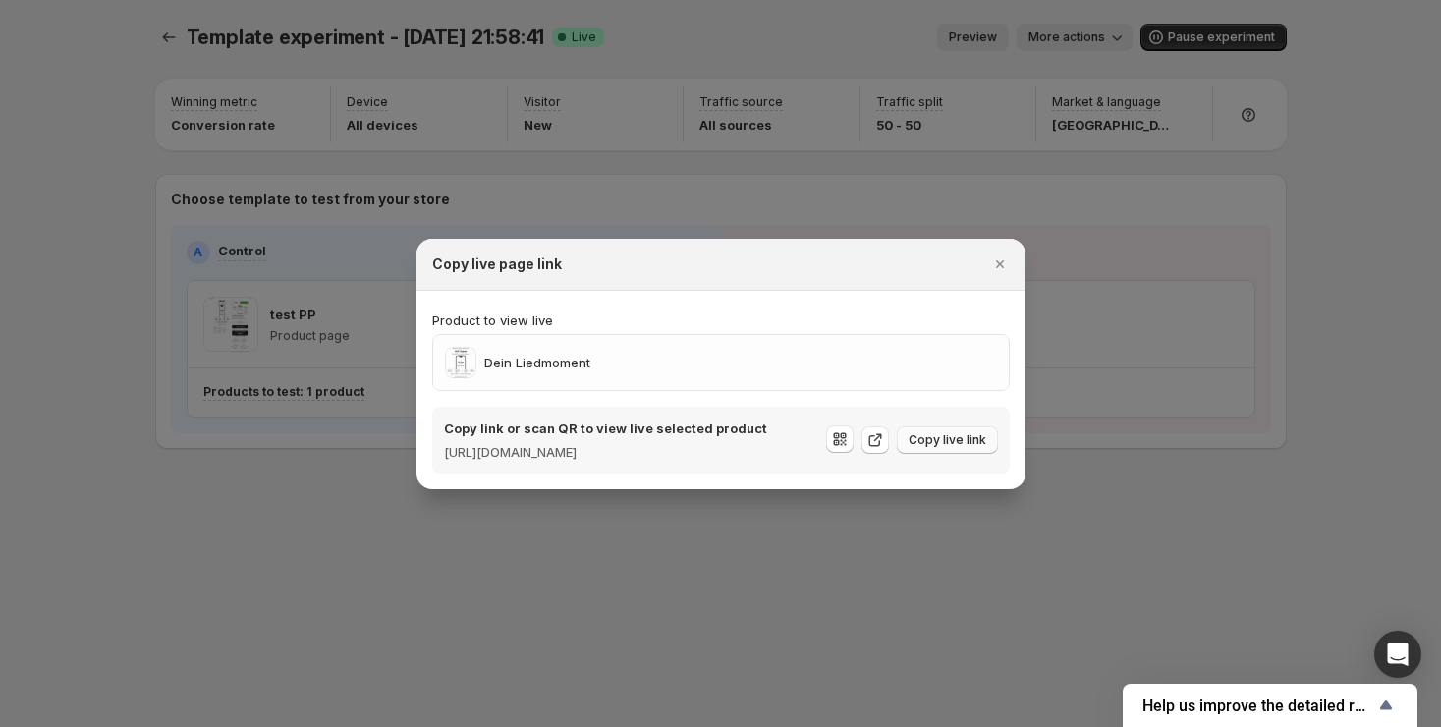
click at [925, 437] on span "Copy live link" at bounding box center [947, 440] width 78 height 16
click at [881, 436] on icon ":rap:" at bounding box center [877, 437] width 8 height 8
click at [739, 359] on div "Dein Liedmoment" at bounding box center [721, 362] width 552 height 31
click at [994, 259] on icon "Close" at bounding box center [1000, 264] width 20 height 20
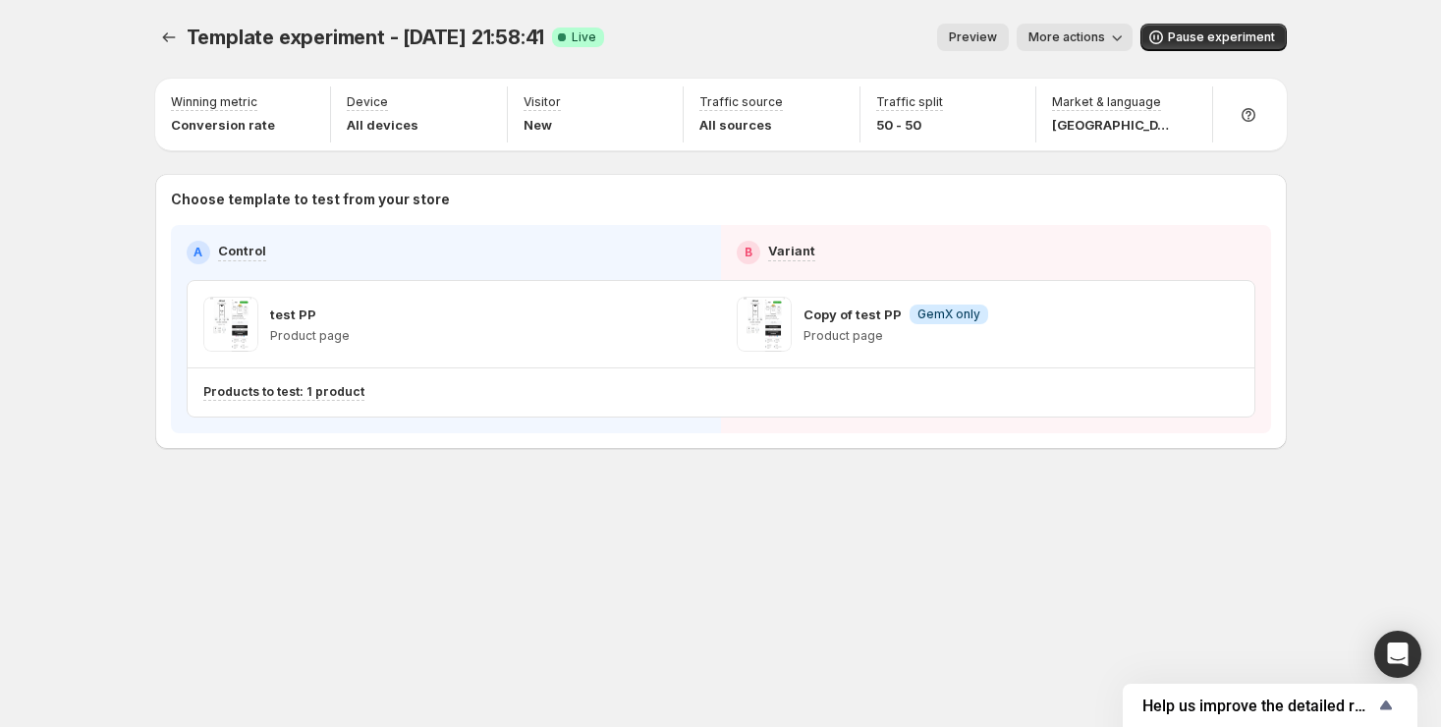
click at [1090, 32] on span "More actions" at bounding box center [1066, 37] width 77 height 16
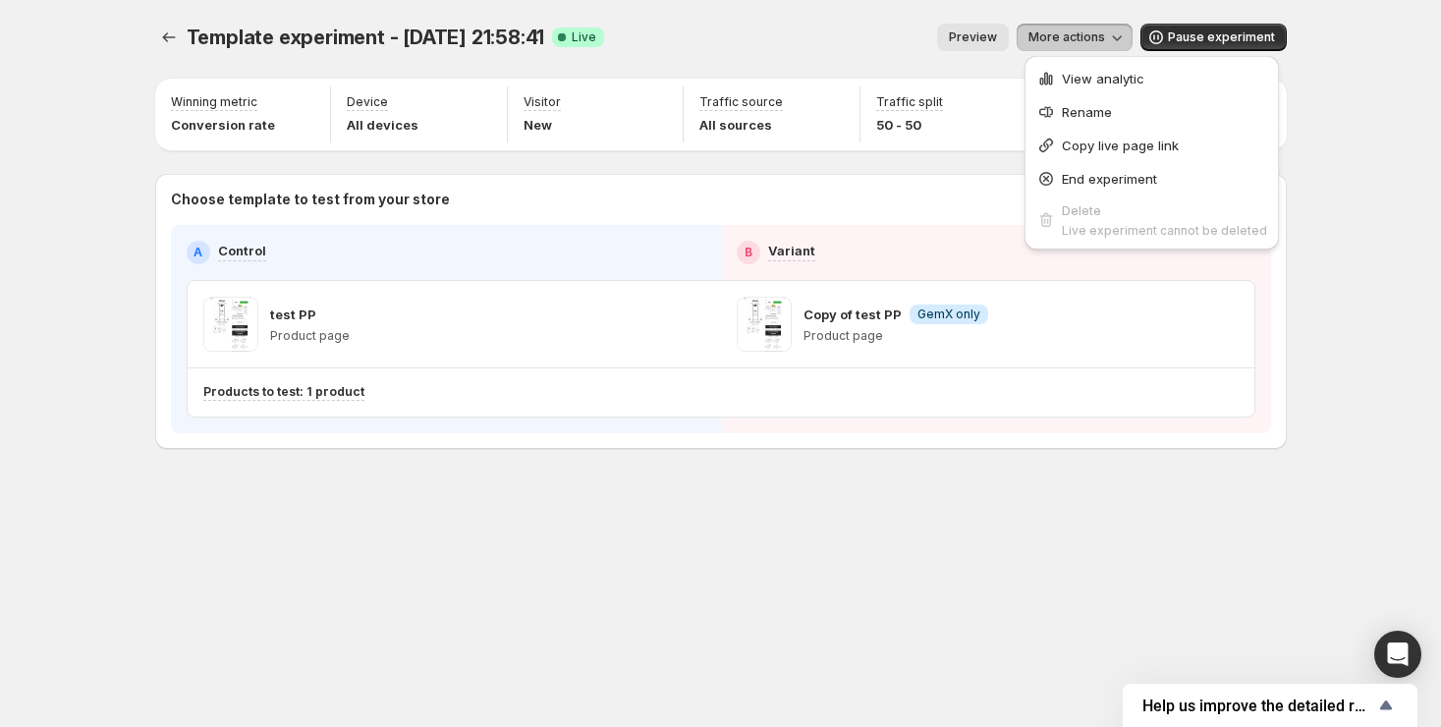
click at [997, 36] on span "Preview" at bounding box center [973, 37] width 48 height 16
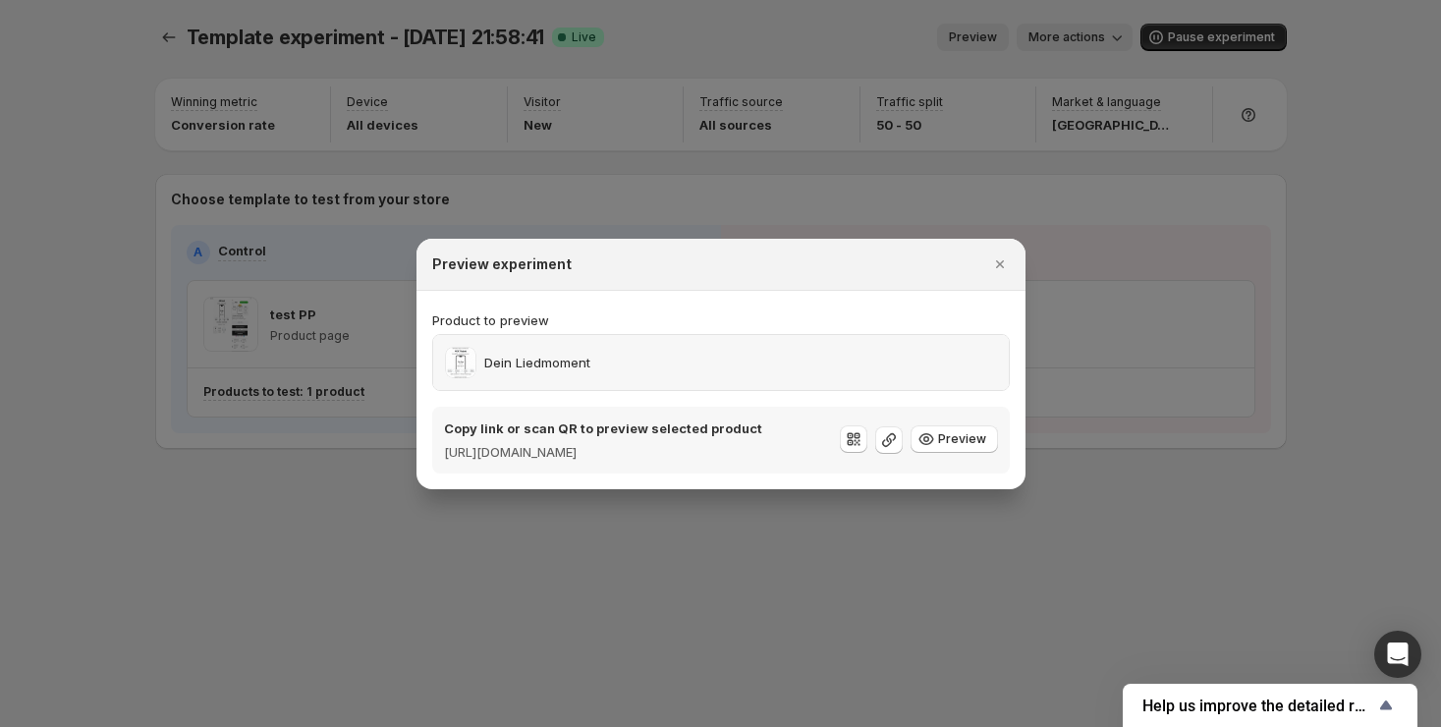
click at [684, 359] on div "Dein Liedmoment" at bounding box center [721, 362] width 552 height 31
click at [948, 441] on span "Preview" at bounding box center [962, 439] width 48 height 16
click at [998, 260] on icon "Close" at bounding box center [999, 264] width 8 height 8
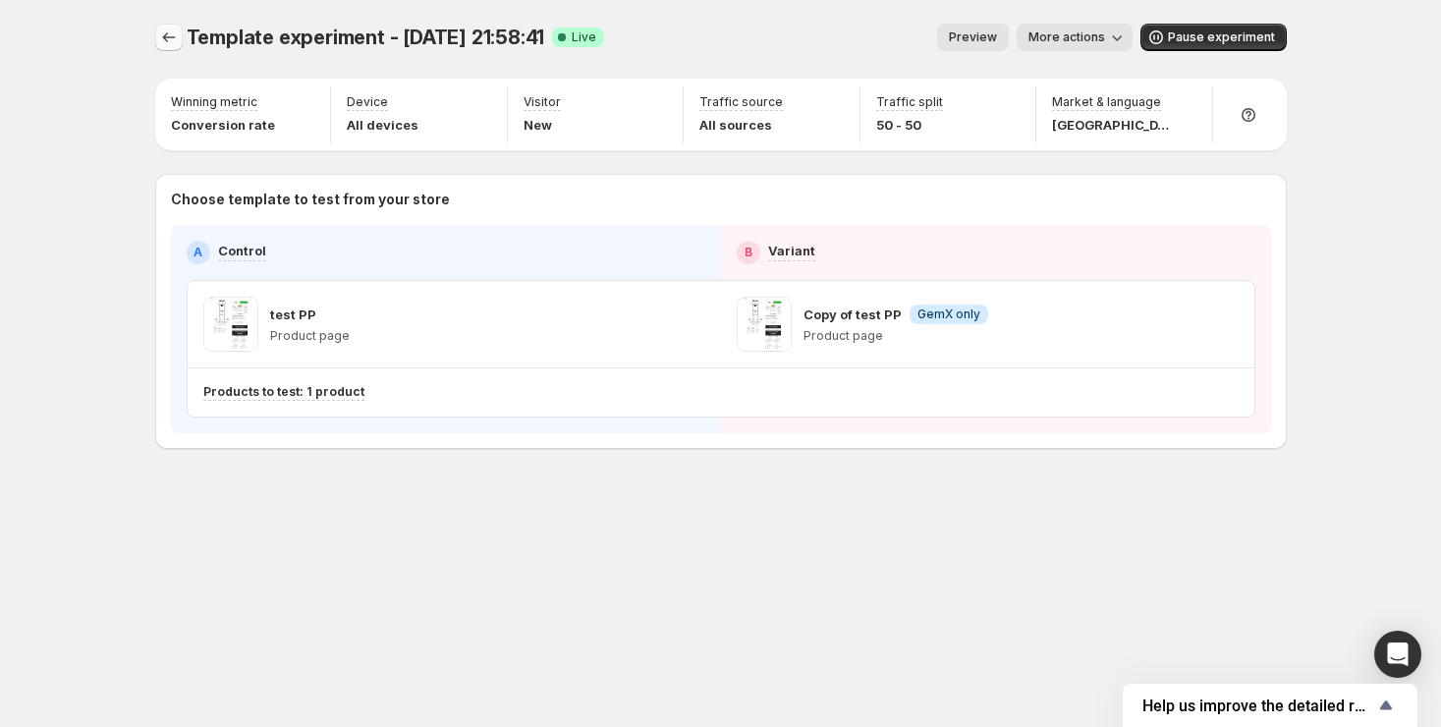
click at [173, 37] on icon "Experiments" at bounding box center [168, 37] width 13 height 10
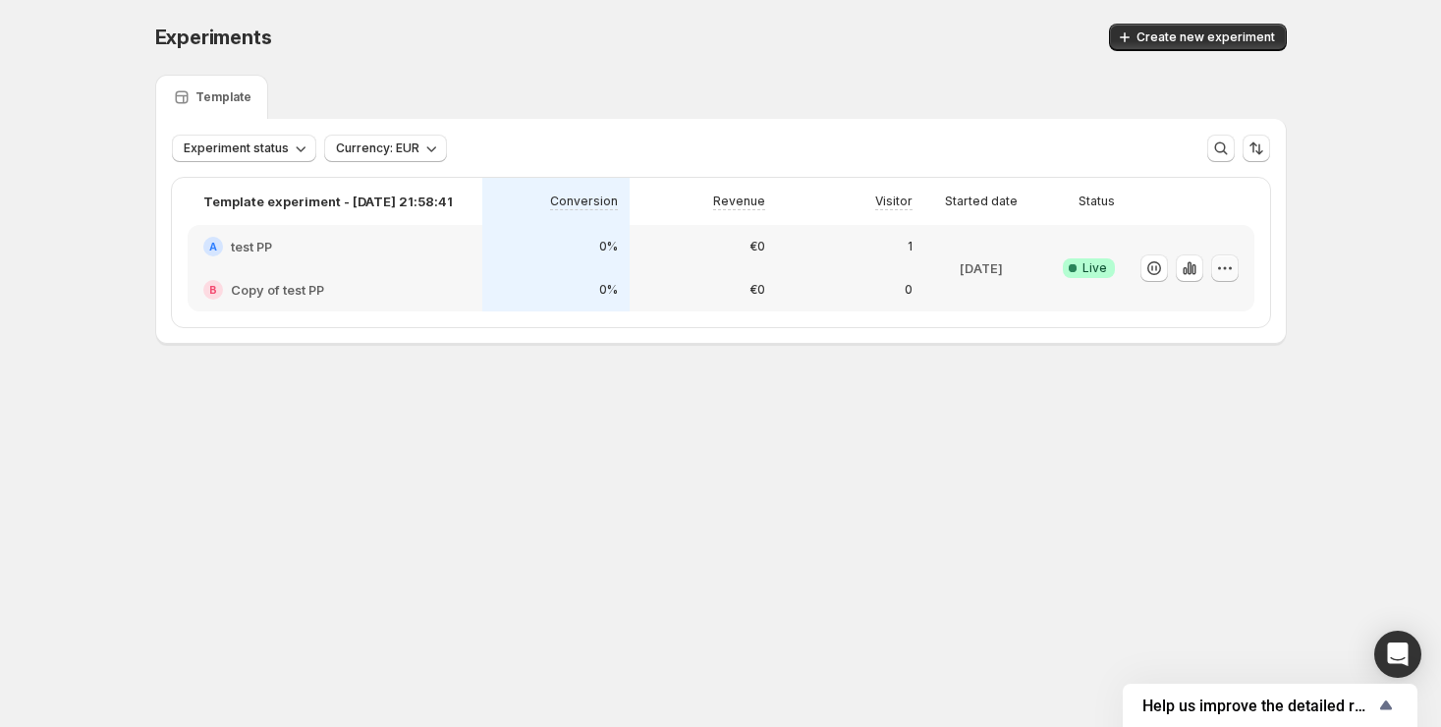
click at [1215, 270] on icon "button" at bounding box center [1225, 268] width 20 height 20
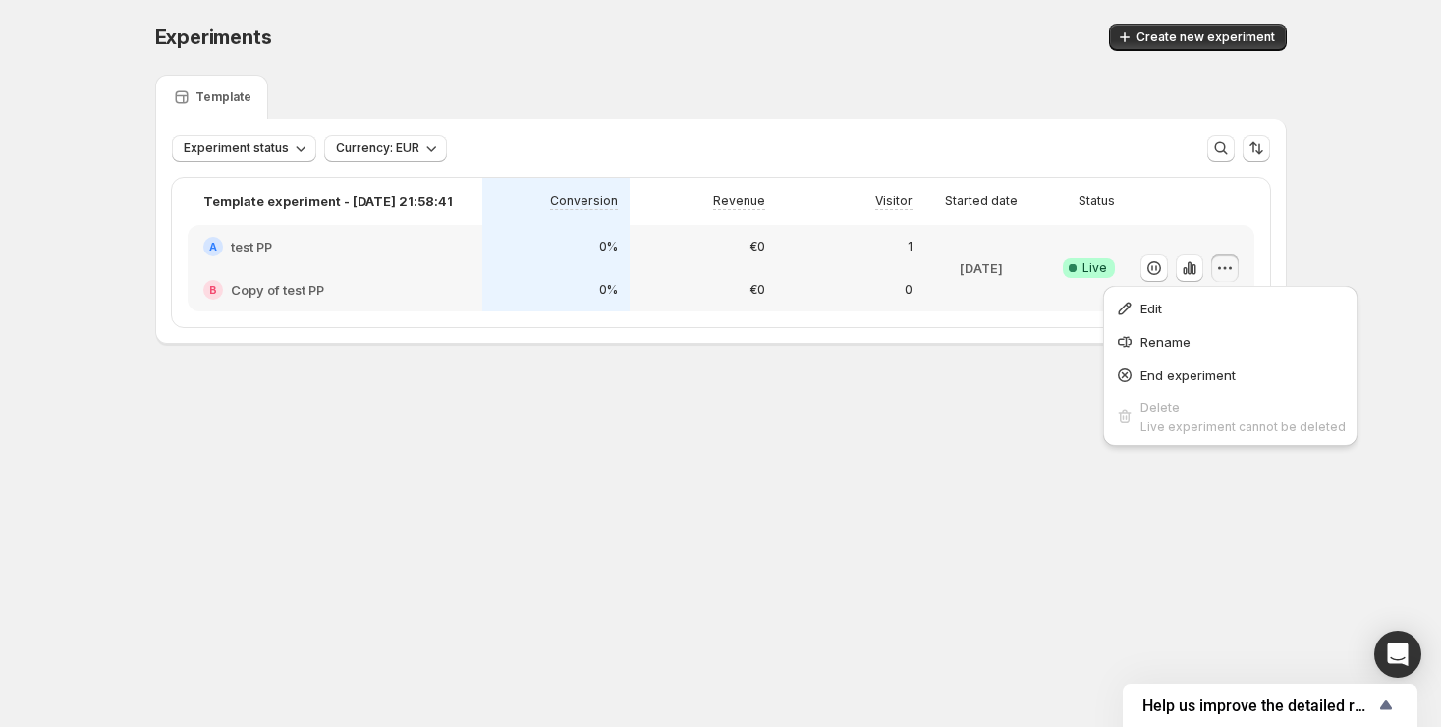
click at [1215, 269] on icon "button" at bounding box center [1225, 268] width 20 height 20
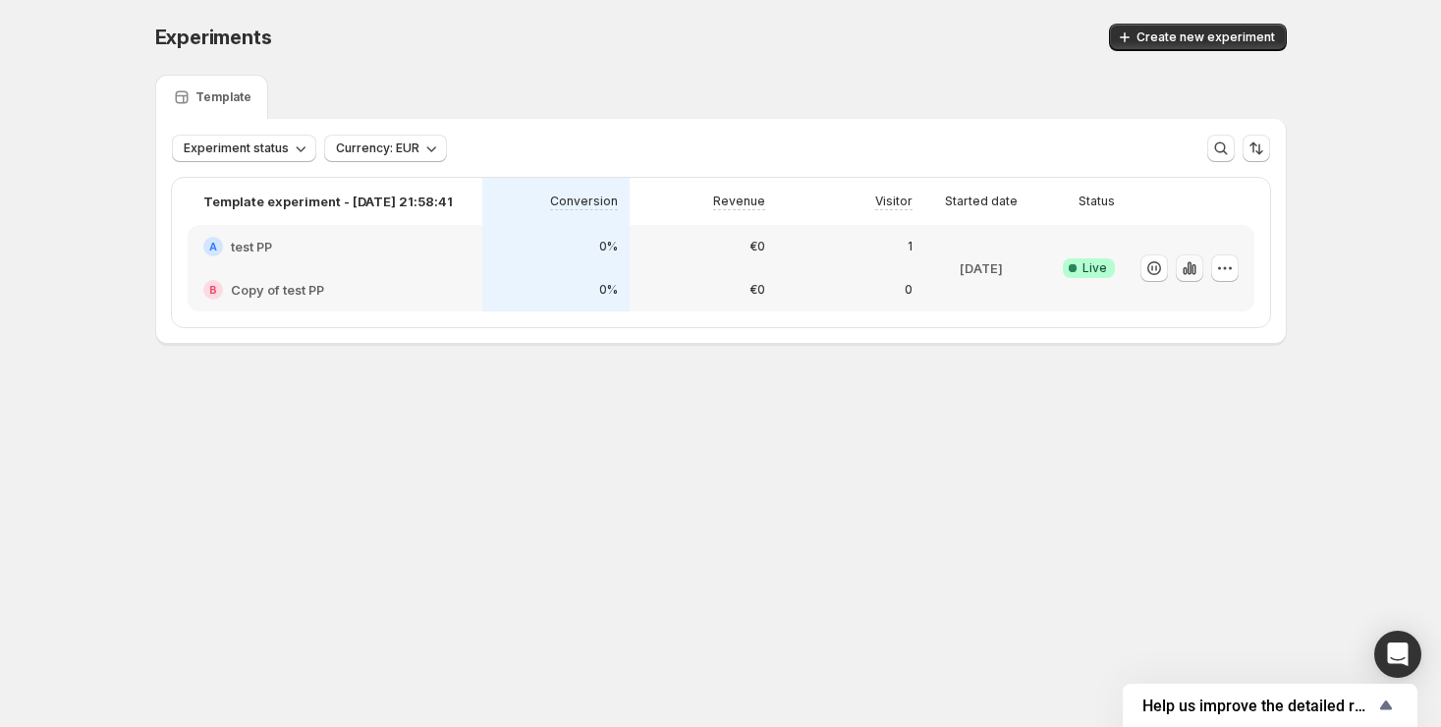
click at [1185, 266] on icon "button" at bounding box center [1189, 268] width 20 height 20
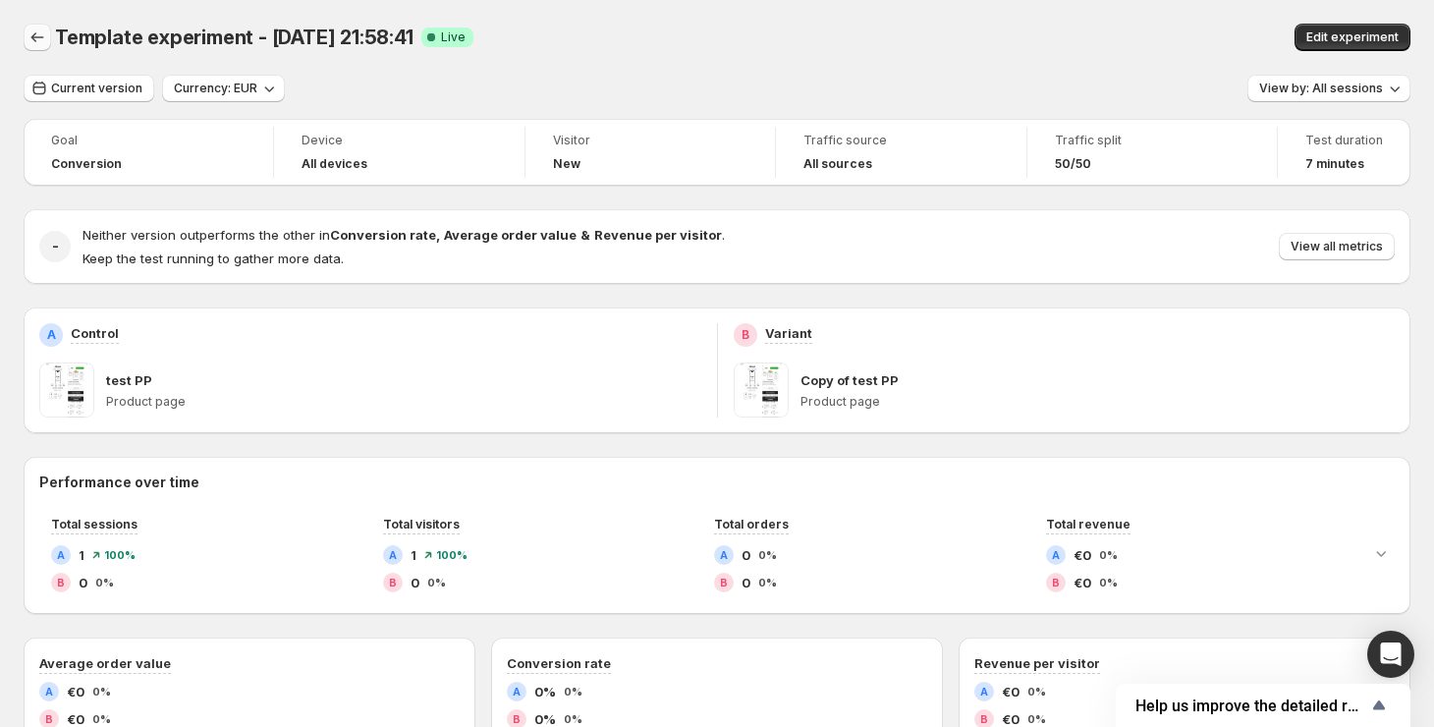
click at [33, 47] on button "Back" at bounding box center [37, 37] width 27 height 27
